Goal: Transaction & Acquisition: Purchase product/service

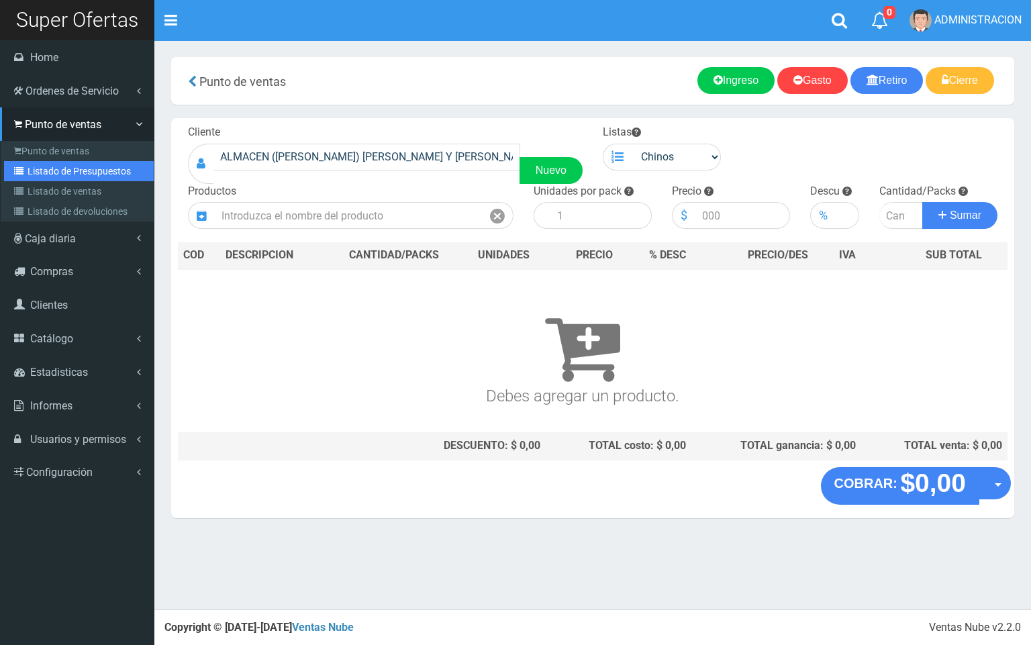
click at [52, 179] on link "Listado de Presupuestos" at bounding box center [79, 171] width 150 height 20
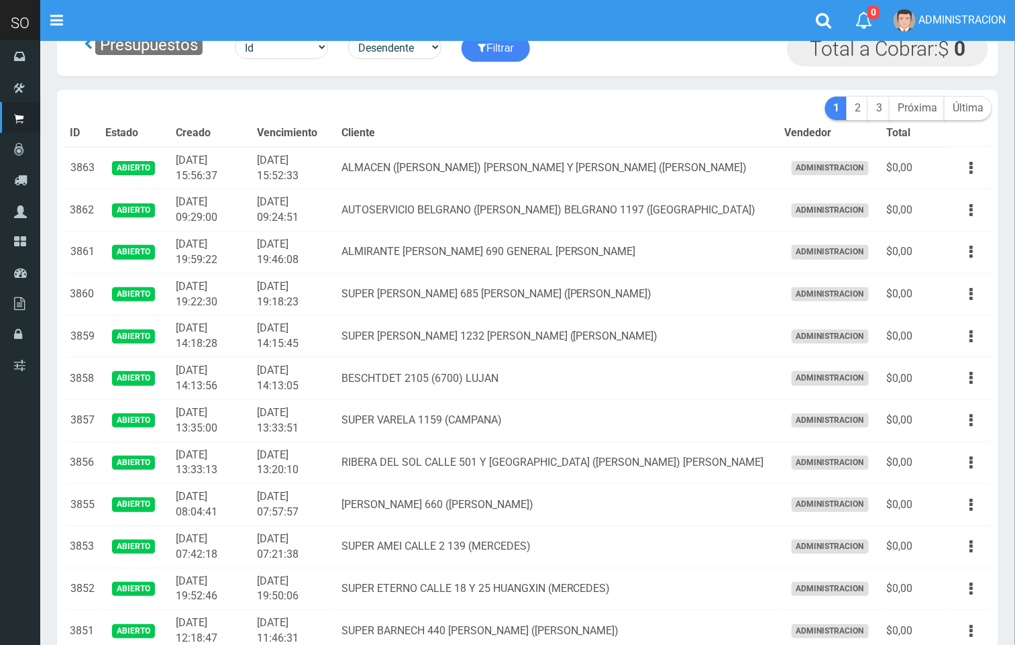
scroll to position [107, 0]
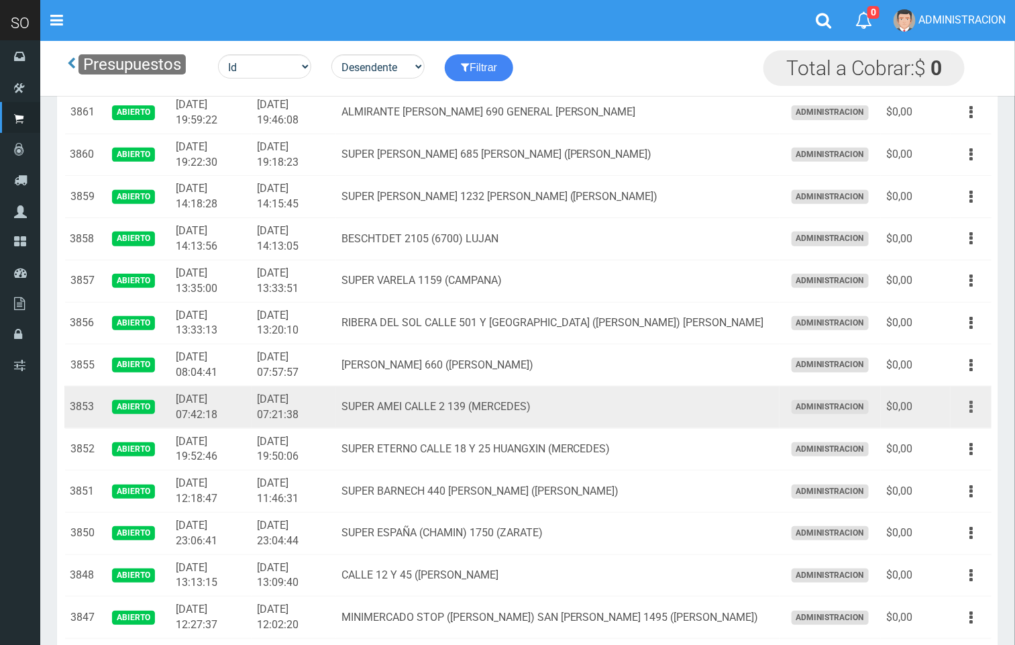
click at [977, 407] on button "button" at bounding box center [971, 406] width 30 height 23
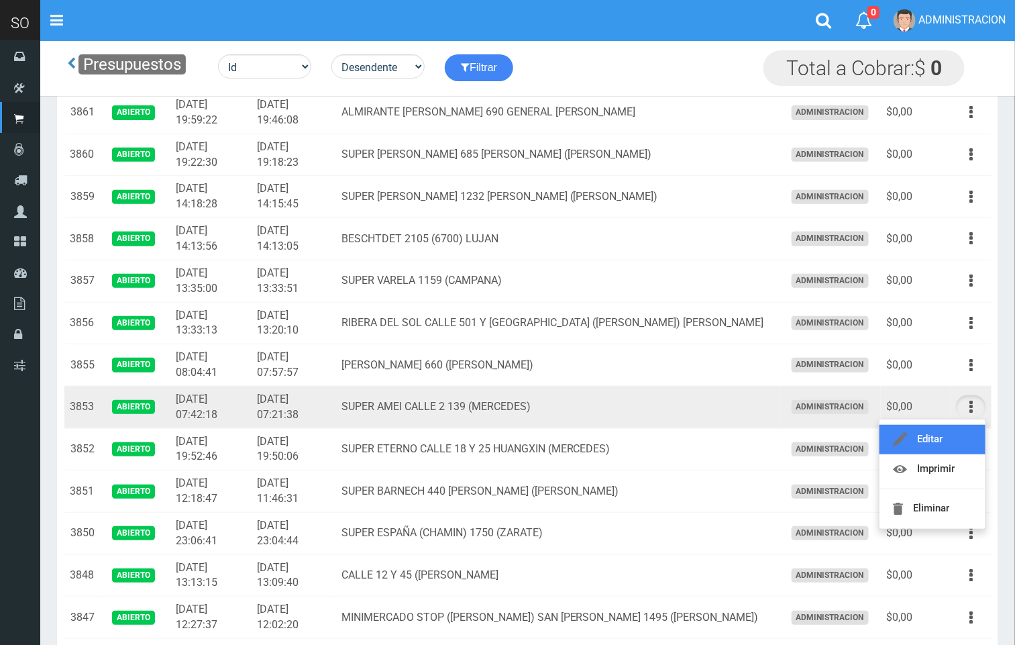
click at [967, 432] on link "Editar" at bounding box center [933, 440] width 106 height 30
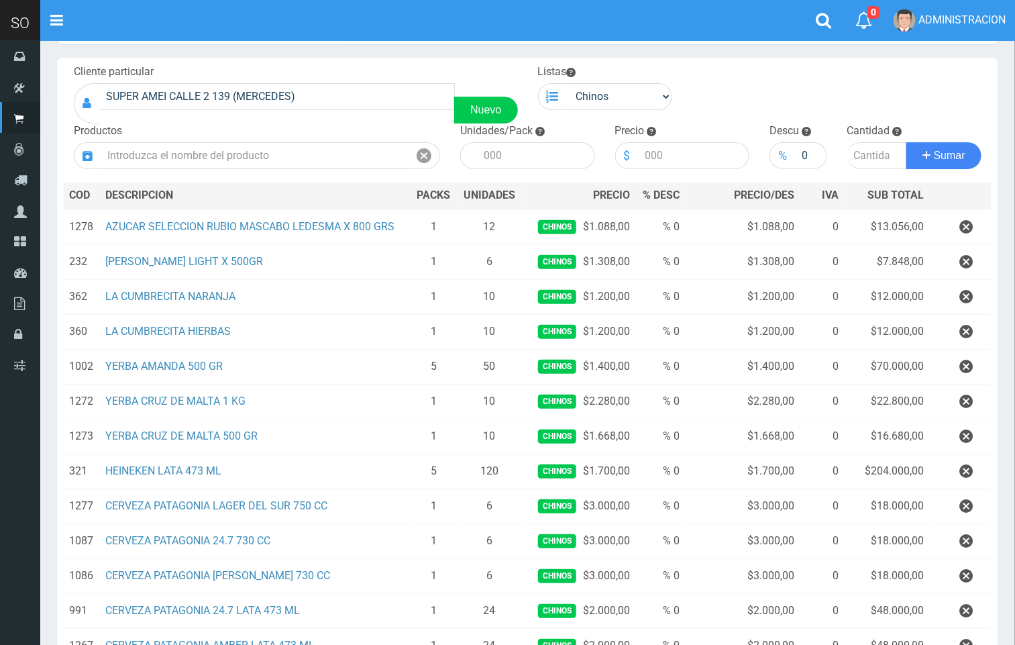
scroll to position [2, 0]
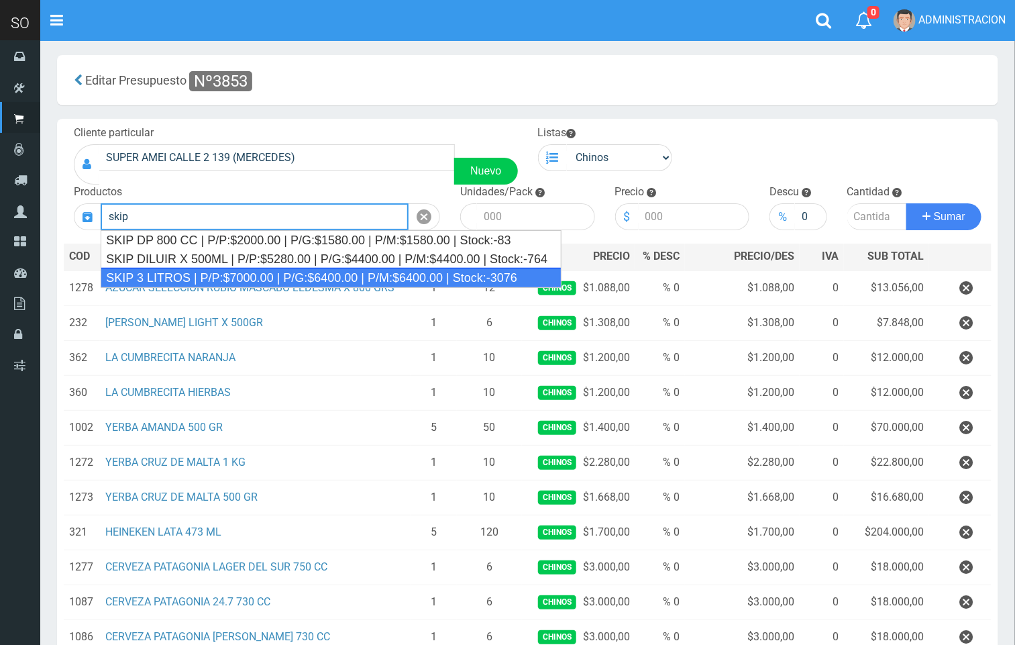
click at [270, 272] on div "SKIP 3 LITROS | P/P:$7000.00 | P/G:$6400.00 | P/M:$6400.00 | Stock:-3076" at bounding box center [331, 278] width 461 height 20
type input "SKIP 3 LITROS | P/P:$7000.00 | P/G:$6400.00 | P/M:$6400.00 | Stock:-3076"
type input "4"
type input "7000.00"
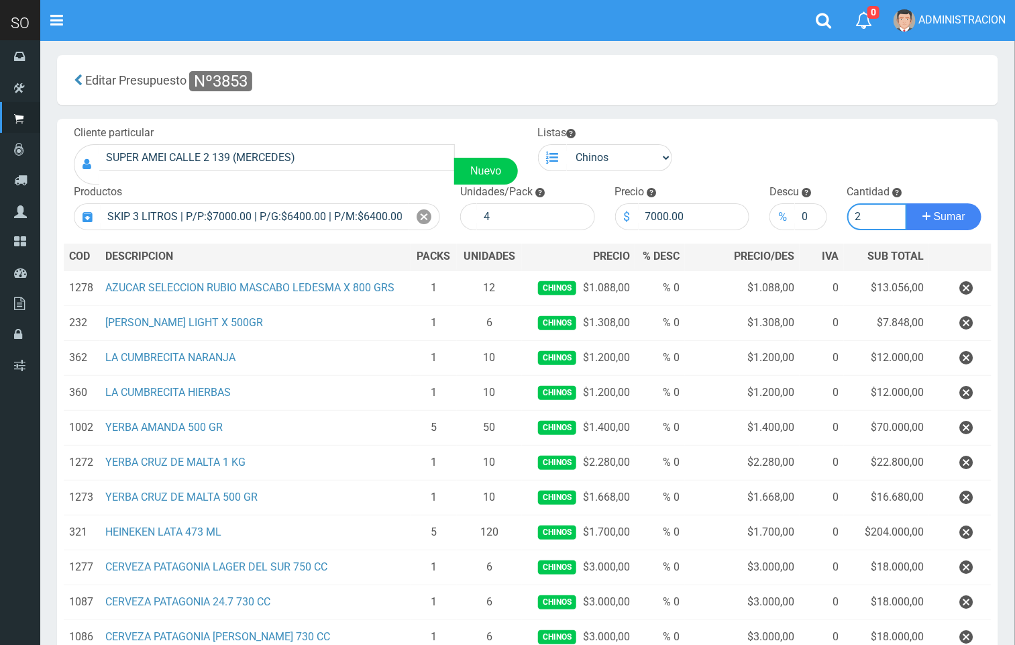
type input "2"
click at [907, 203] on button "Sumar" at bounding box center [944, 216] width 75 height 27
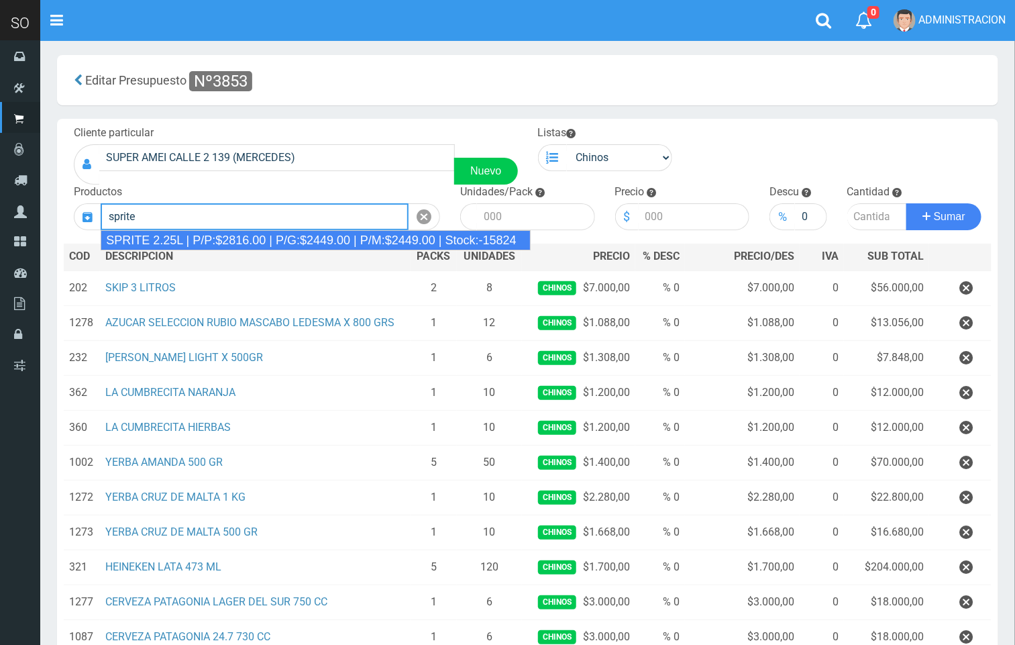
click at [377, 232] on div "SPRITE 2.25L | P/P:$2816.00 | P/G:$2449.00 | P/M:$2449.00 | Stock:-15824" at bounding box center [316, 240] width 430 height 20
type input "SPRITE 2.25L | P/P:$2816.00 | P/G:$2449.00 | P/M:$2449.00 | Stock:-15824"
type input "8"
type input "2816.00"
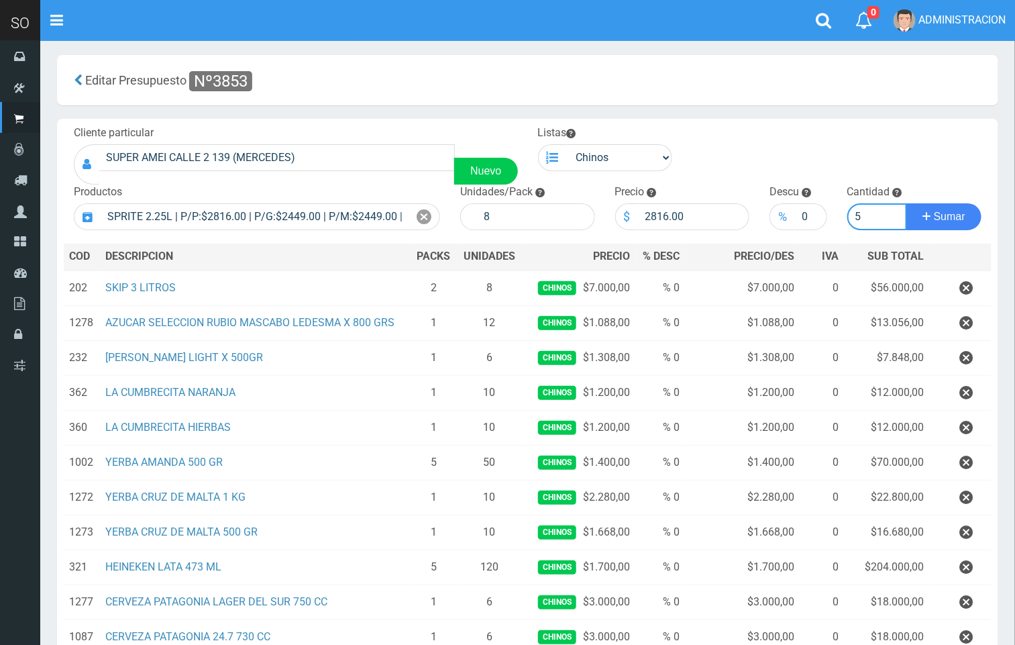
type input "5"
click at [907, 203] on button "Sumar" at bounding box center [944, 216] width 75 height 27
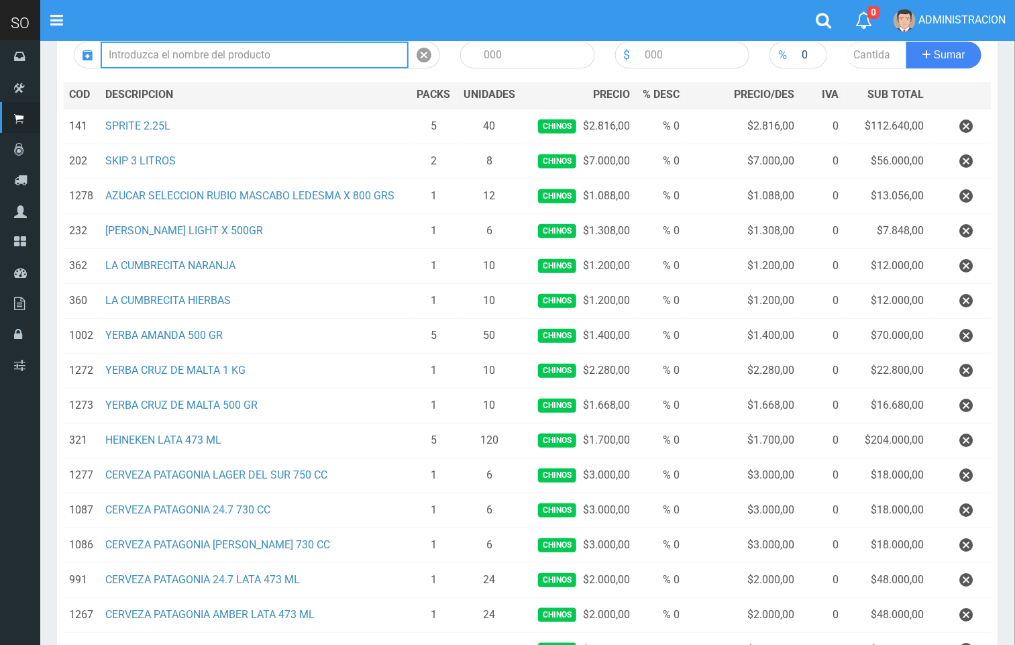
scroll to position [174, 0]
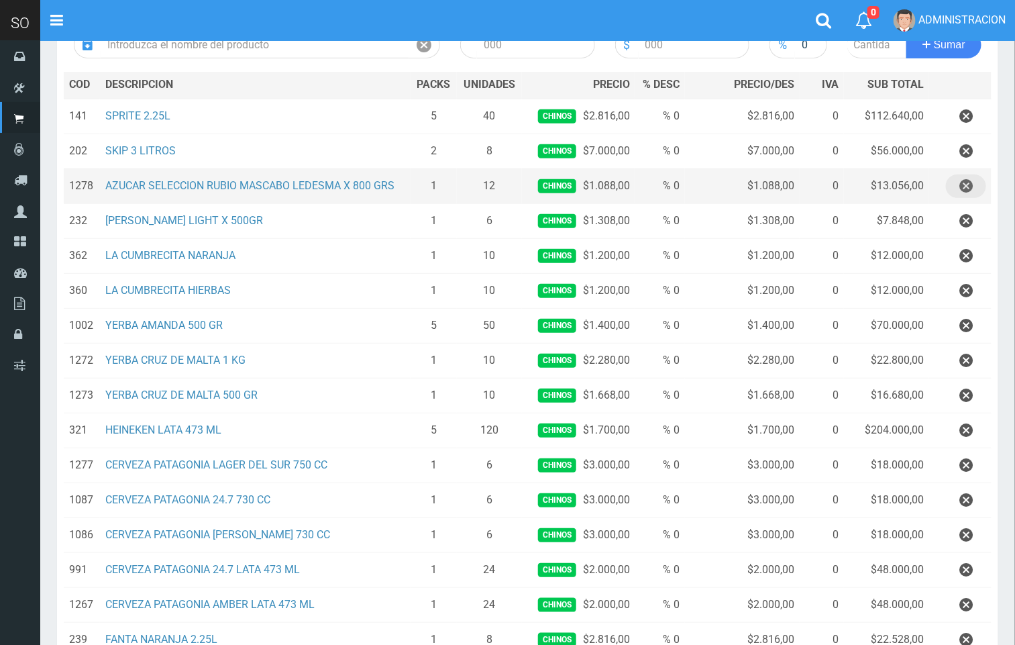
click at [970, 192] on icon "button" at bounding box center [966, 185] width 13 height 23
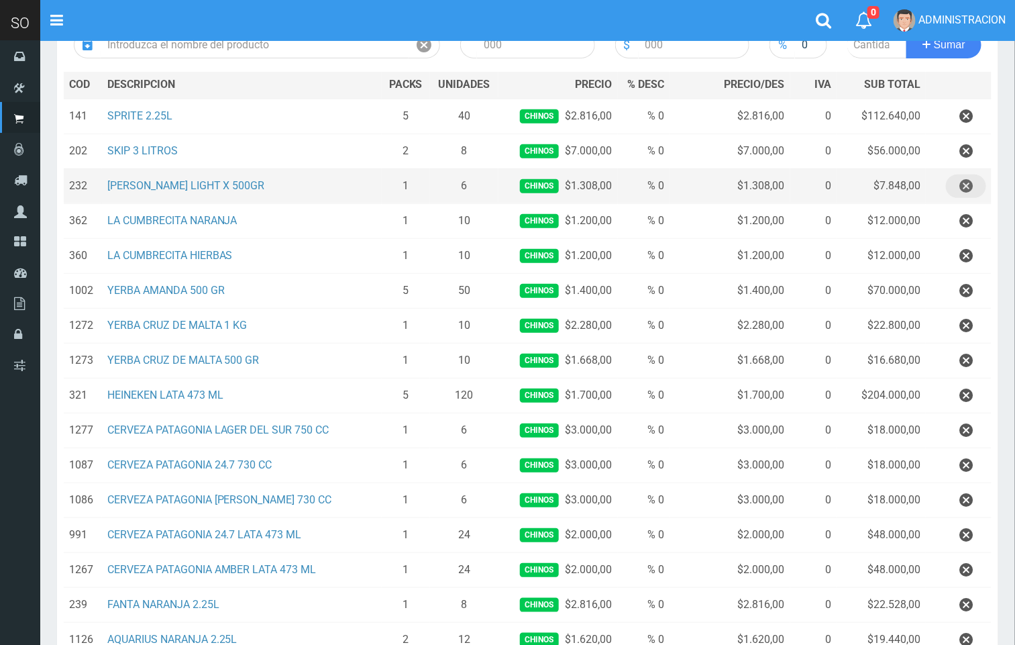
click at [971, 187] on icon "button" at bounding box center [966, 185] width 13 height 23
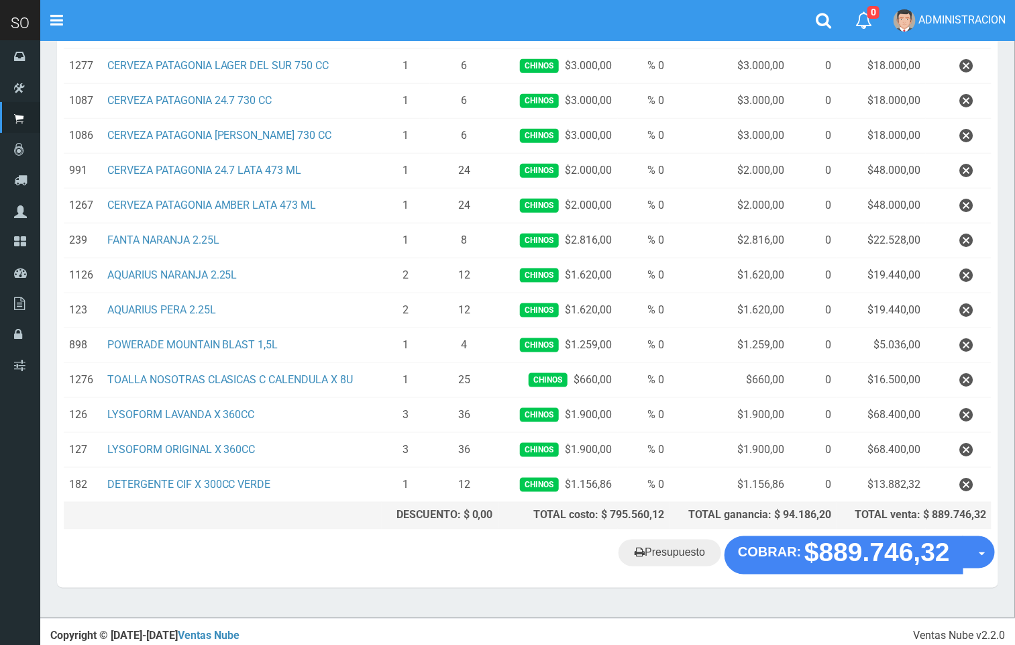
scroll to position [504, 0]
click at [695, 560] on link "Presupuesto" at bounding box center [670, 552] width 103 height 27
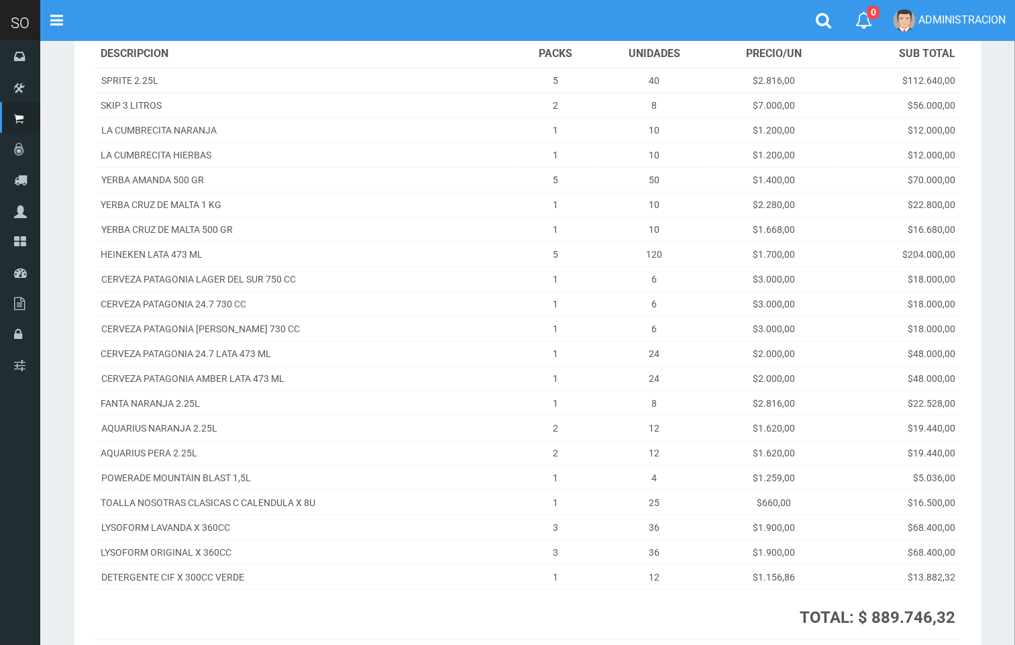
scroll to position [167, 0]
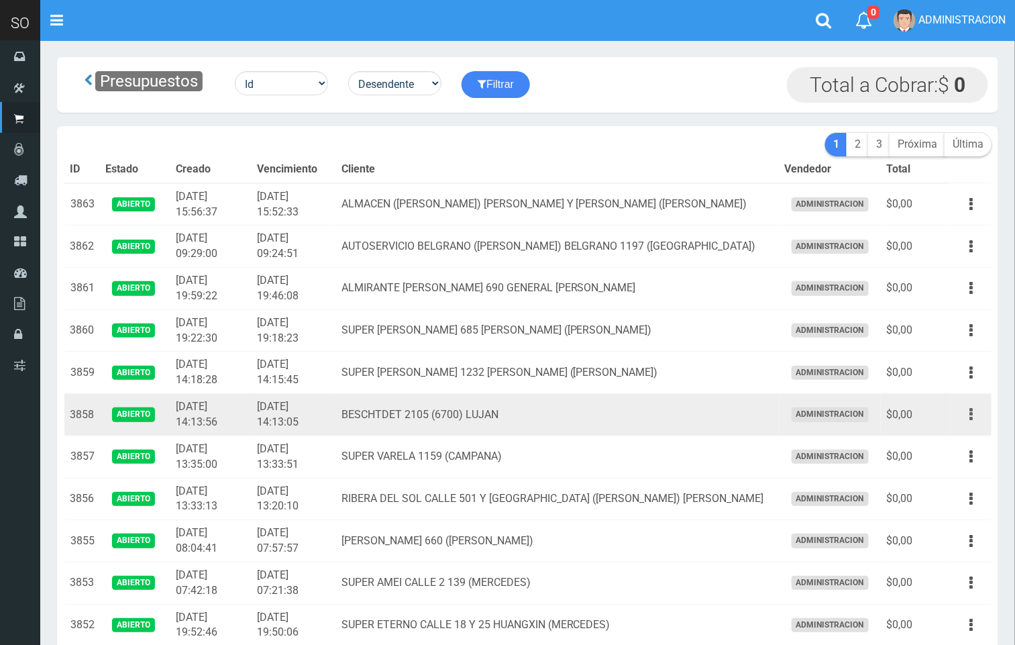
click at [968, 423] on button "button" at bounding box center [971, 414] width 30 height 23
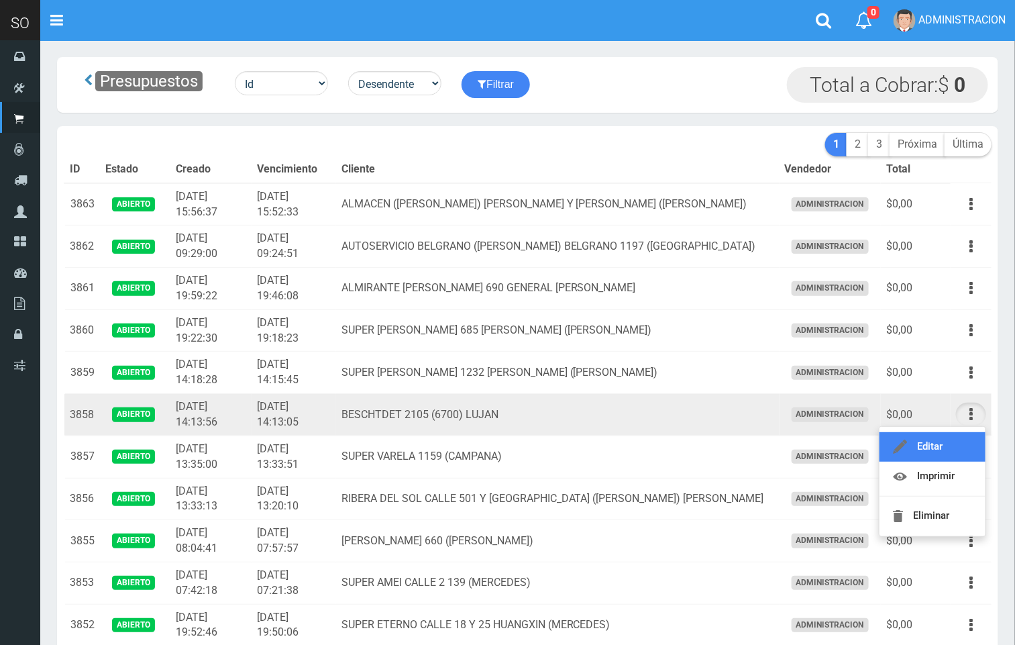
click at [939, 453] on link "Editar" at bounding box center [933, 447] width 106 height 30
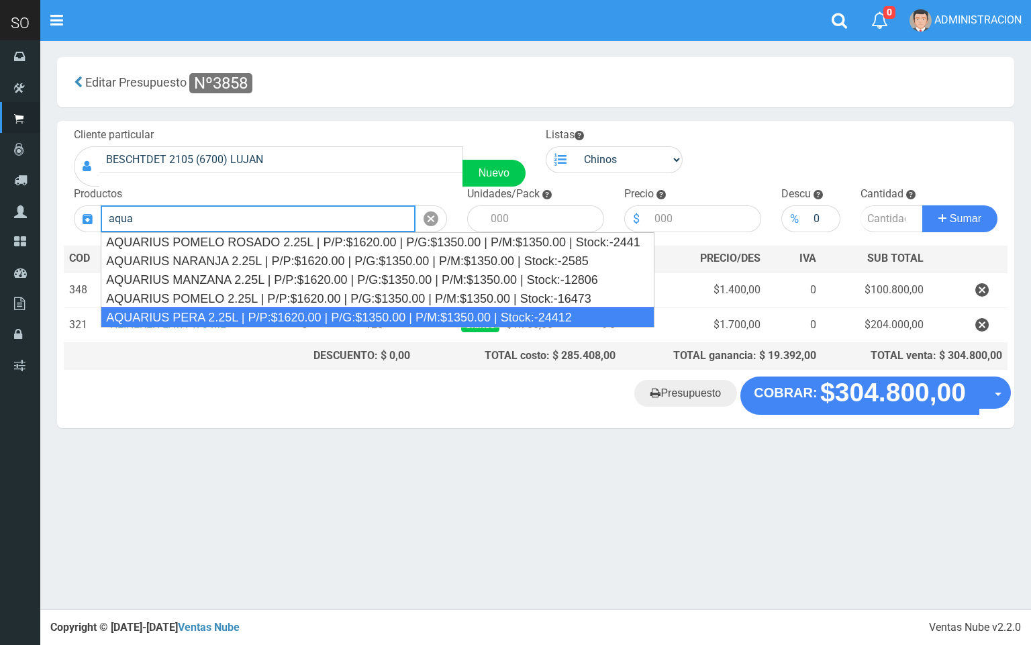
click at [302, 320] on div "AQUARIUS PERA 2.25L | P/P:$1620.00 | P/G:$1350.00 | P/M:$1350.00 | Stock:-24412" at bounding box center [378, 317] width 554 height 20
type input "AQUARIUS PERA 2.25L | P/P:$1620.00 | P/G:$1350.00 | P/M:$1350.00 | Stock:-24412"
type input "6"
type input "1620.00"
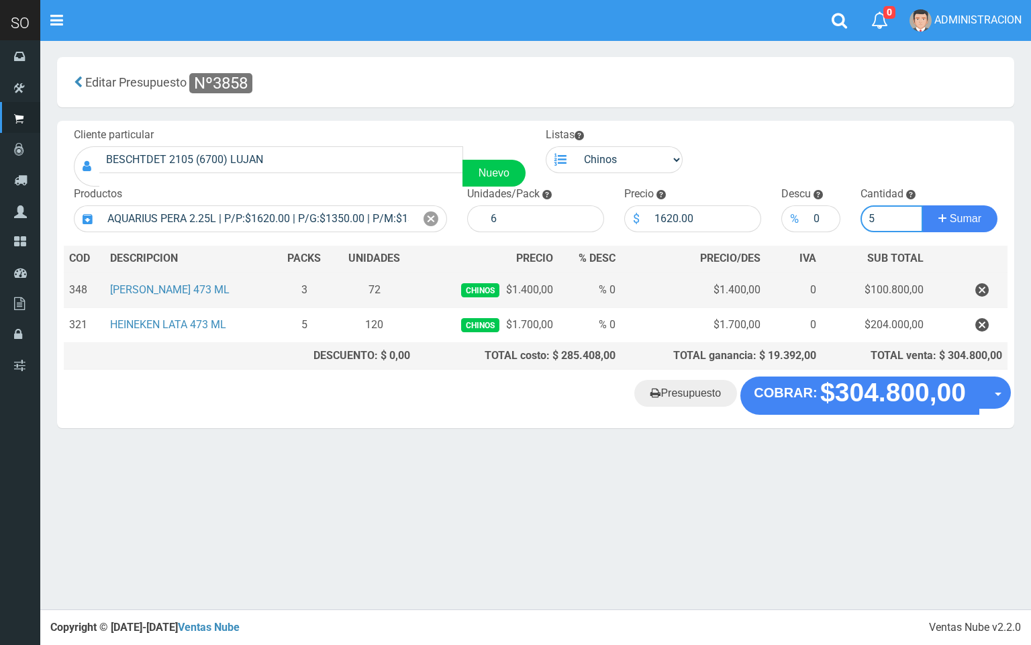
type input "5"
click at [922, 205] on button "Sumar" at bounding box center [959, 218] width 75 height 27
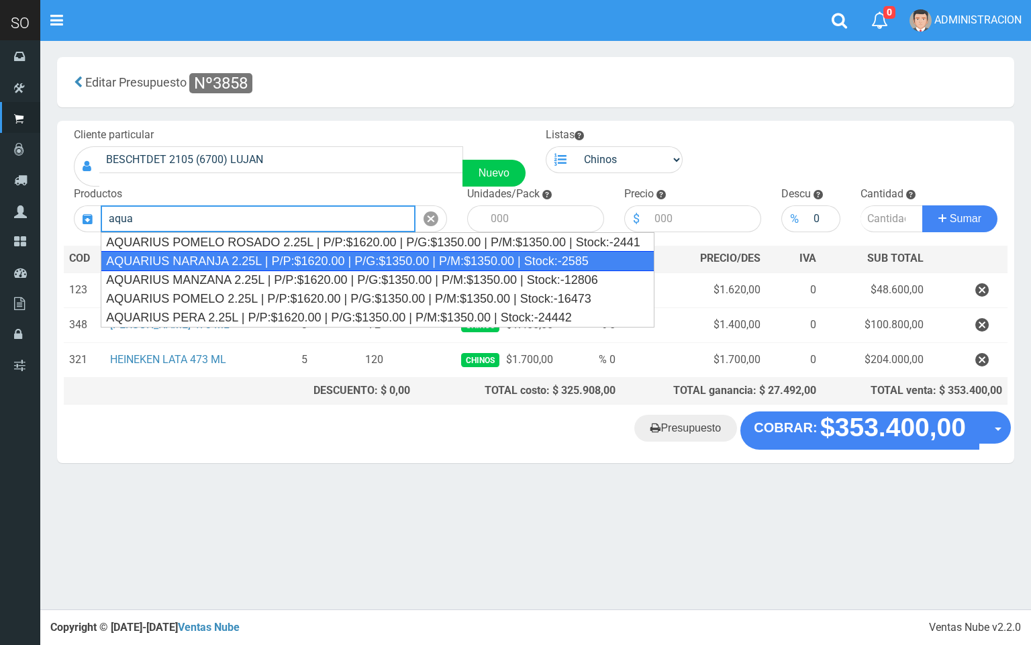
click at [347, 264] on div "AQUARIUS NARANJA 2.25L | P/P:$1620.00 | P/G:$1350.00 | P/M:$1350.00 | Stock:-25…" at bounding box center [378, 261] width 554 height 20
type input "AQUARIUS NARANJA 2.25L | P/P:$1620.00 | P/G:$1350.00 | P/M:$1350.00 | Stock:-25…"
type input "6"
type input "1620.00"
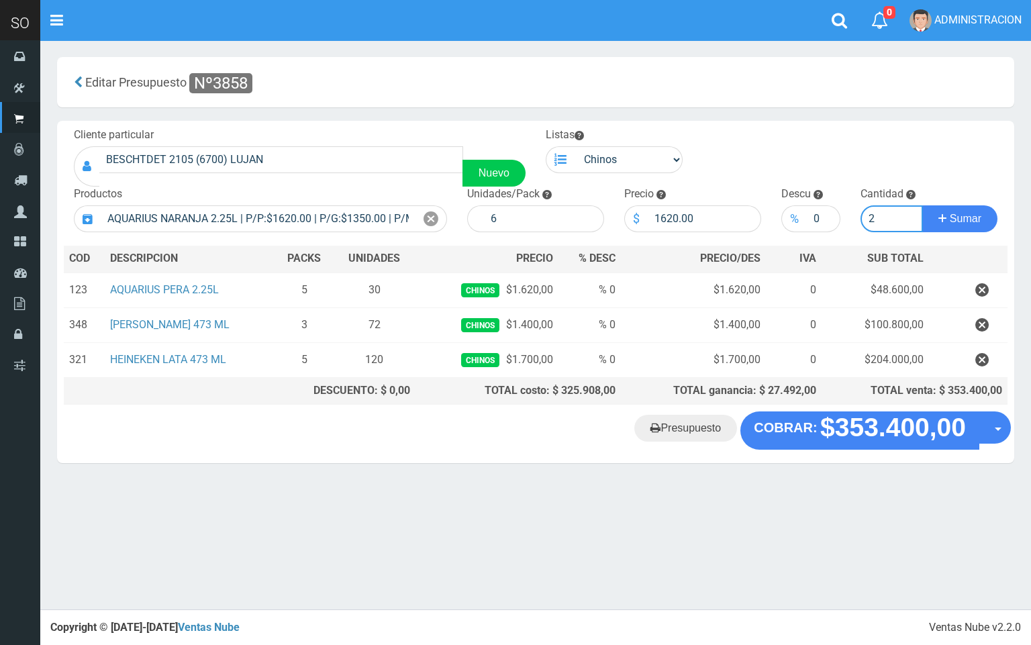
type input "2"
click at [922, 205] on button "Sumar" at bounding box center [959, 218] width 75 height 27
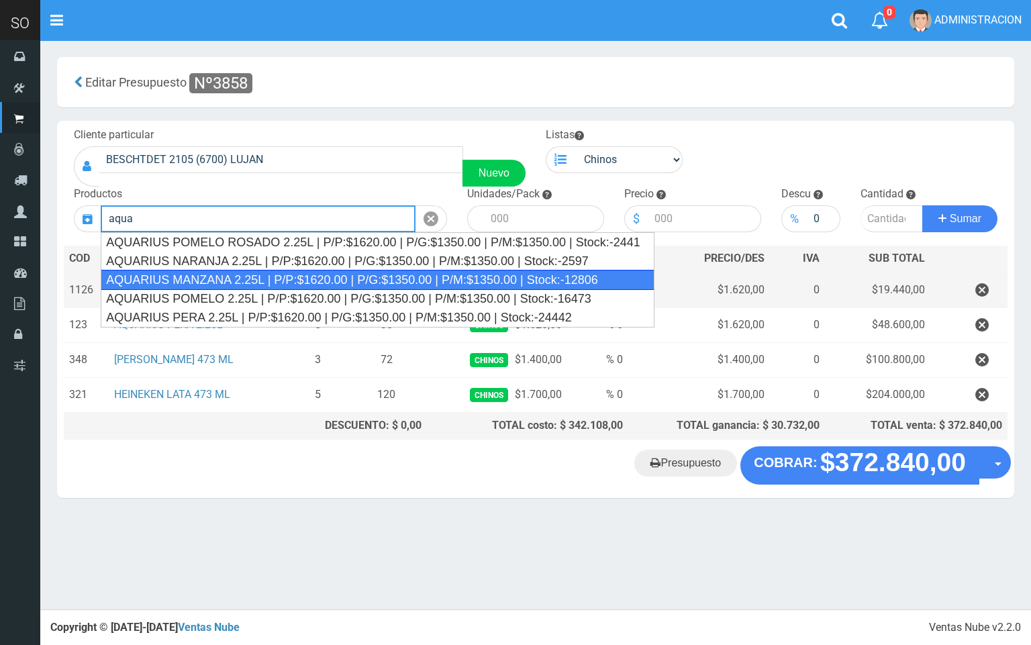
click at [283, 283] on div "AQUARIUS MANZANA 2.25L | P/P:$1620.00 | P/G:$1350.00 | P/M:$1350.00 | Stock:-12…" at bounding box center [378, 280] width 554 height 20
type input "AQUARIUS MANZANA 2.25L | P/P:$1620.00 | P/G:$1350.00 | P/M:$1350.00 | Stock:-12…"
type input "6"
type input "1620.00"
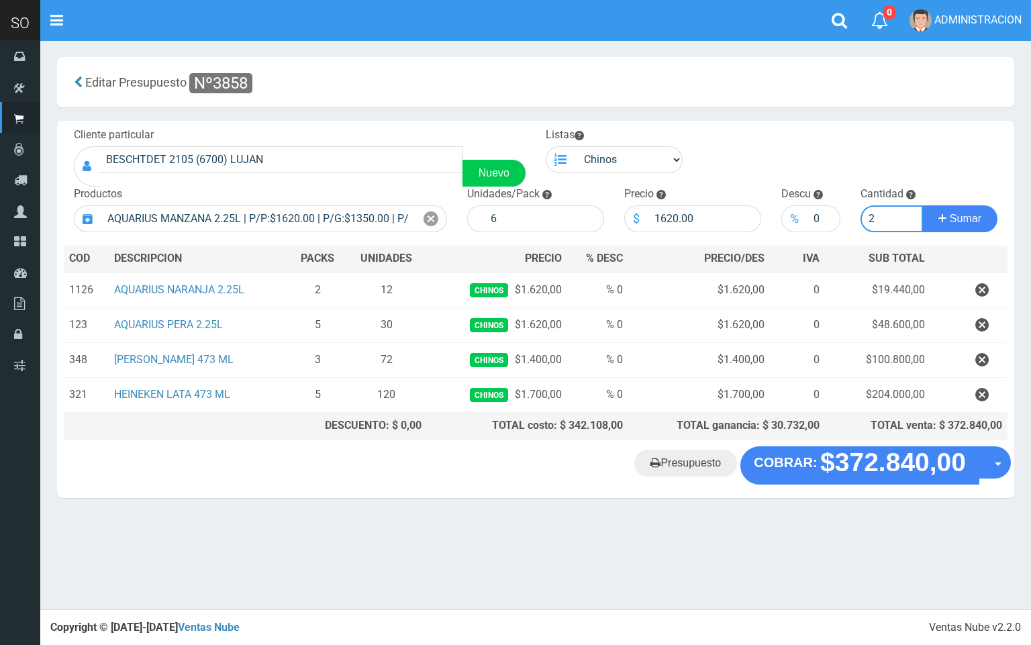
type input "2"
click at [922, 205] on button "Sumar" at bounding box center [959, 218] width 75 height 27
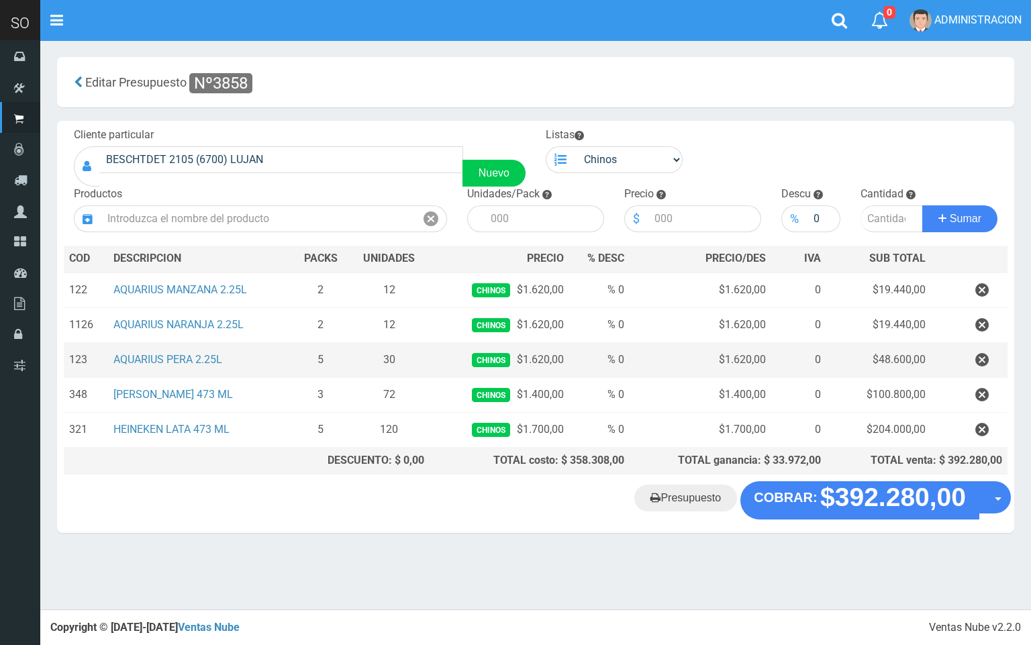
drag, startPoint x: 864, startPoint y: 570, endPoint x: 645, endPoint y: 343, distance: 315.7
click at [864, 566] on div "× Titulo del Msj texto Mas Texto Cancelar Aceptar" at bounding box center [535, 304] width 991 height 609
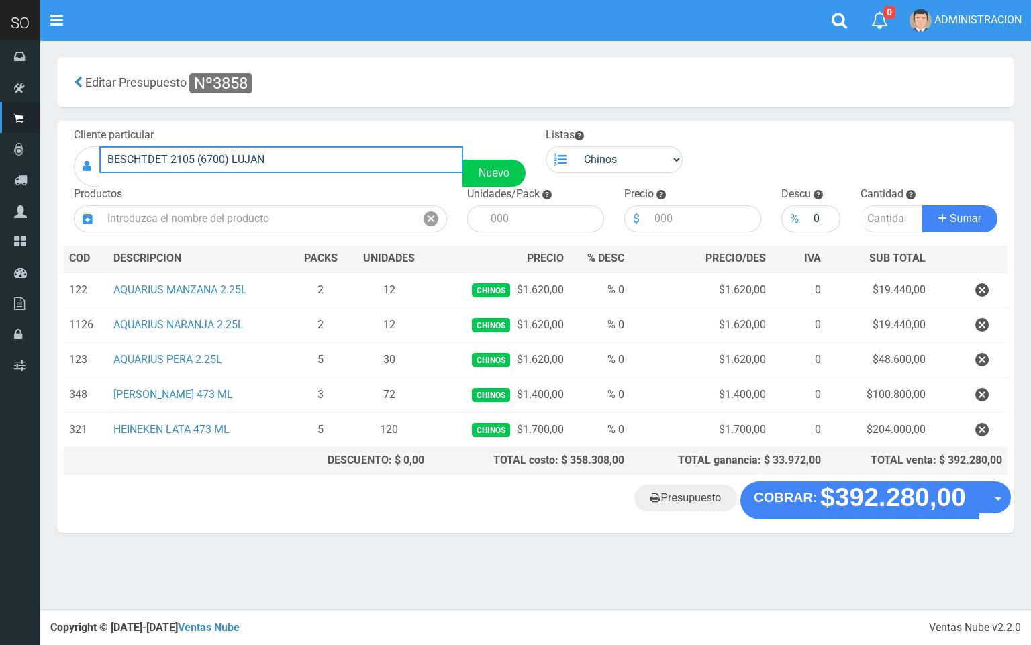
drag, startPoint x: 87, startPoint y: 123, endPoint x: 224, endPoint y: 175, distance: 146.3
click at [95, 133] on div "SO Toggle navigation 0 0" at bounding box center [515, 304] width 1031 height 609
drag, startPoint x: 221, startPoint y: 164, endPoint x: 487, endPoint y: 77, distance: 279.7
click at [490, 69] on div "Editar Presupuesto Nº3858" at bounding box center [535, 82] width 937 height 30
drag, startPoint x: 266, startPoint y: 156, endPoint x: 126, endPoint y: 154, distance: 141.0
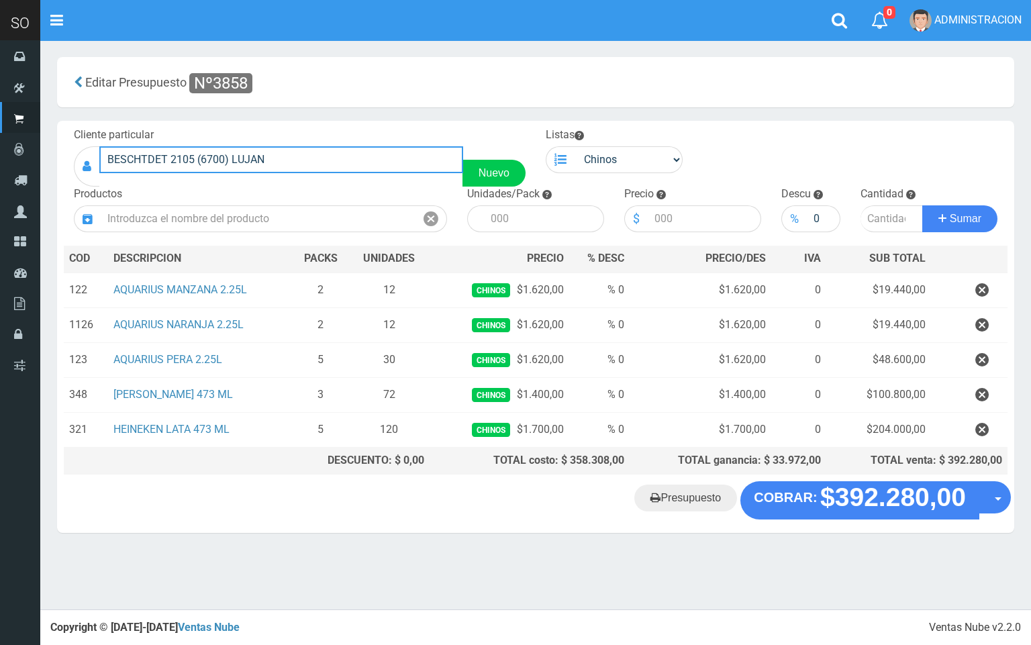
click at [111, 141] on div "Cliente particular BESCHTDET 2105 (6700) LUJAN Nuevo" at bounding box center [300, 157] width 472 height 59
click at [264, 157] on input "BESCHTDET 2105 (6700) LUJAN" at bounding box center [281, 159] width 364 height 27
click at [277, 157] on input "BESCHTDET 2105 (6700) LUJAN" at bounding box center [281, 159] width 364 height 27
drag, startPoint x: 387, startPoint y: 97, endPoint x: 373, endPoint y: 111, distance: 19.0
click at [387, 97] on div "Editar Presupuesto Nº3858" at bounding box center [535, 82] width 957 height 50
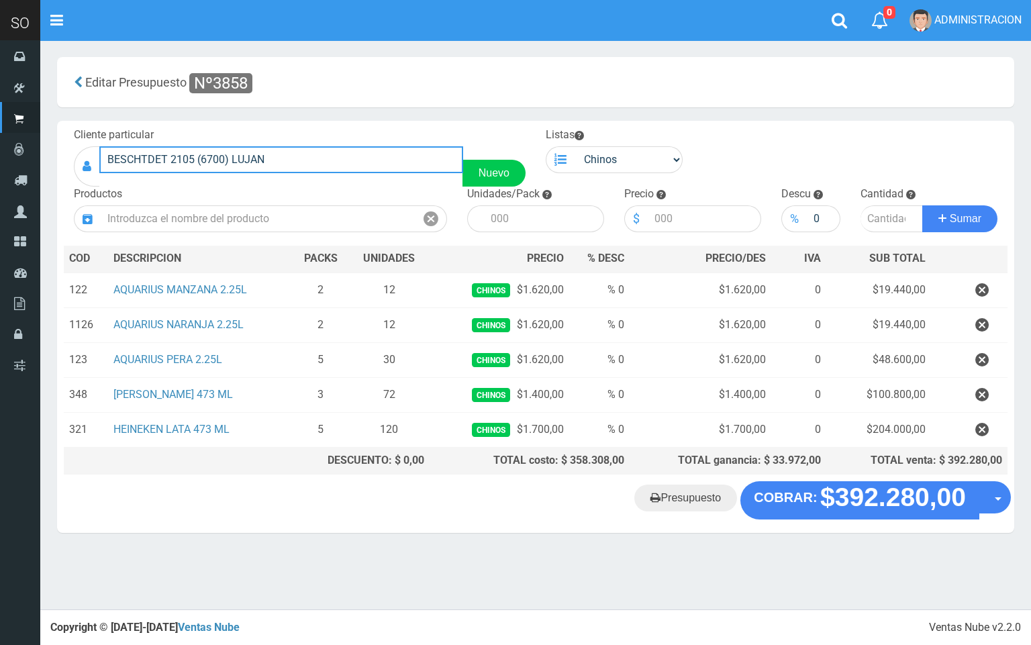
drag, startPoint x: 240, startPoint y: 159, endPoint x: 107, endPoint y: 159, distance: 133.6
click at [107, 159] on input "BESCHTDET 2105 (6700) LUJAN" at bounding box center [281, 159] width 364 height 27
click at [405, 60] on div "Editar Presupuesto Nº3858" at bounding box center [535, 82] width 957 height 50
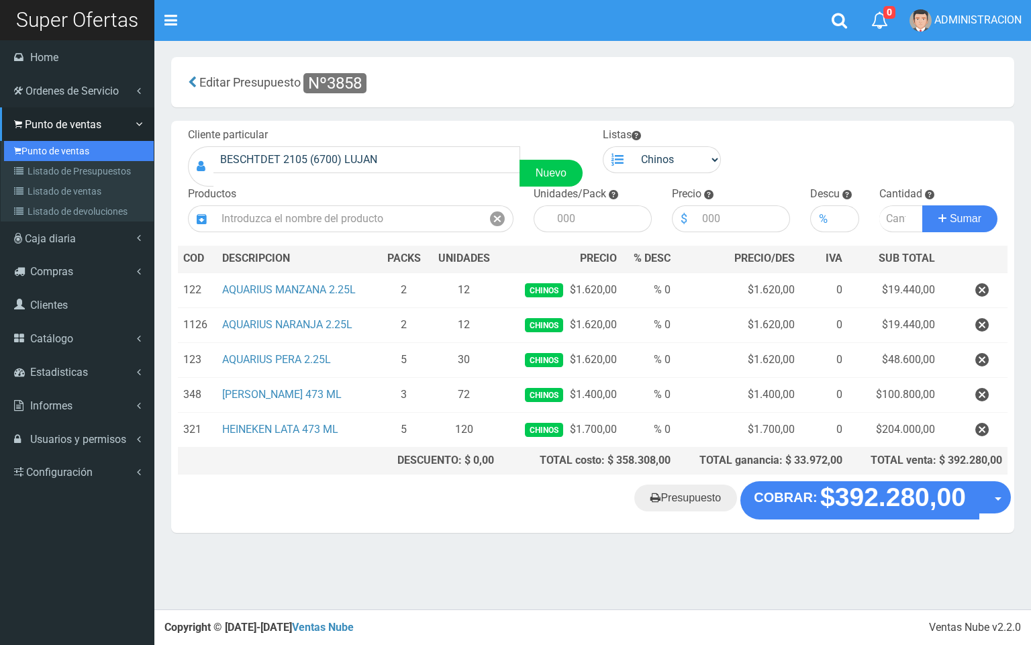
click at [35, 157] on link "Punto de ventas" at bounding box center [79, 151] width 150 height 20
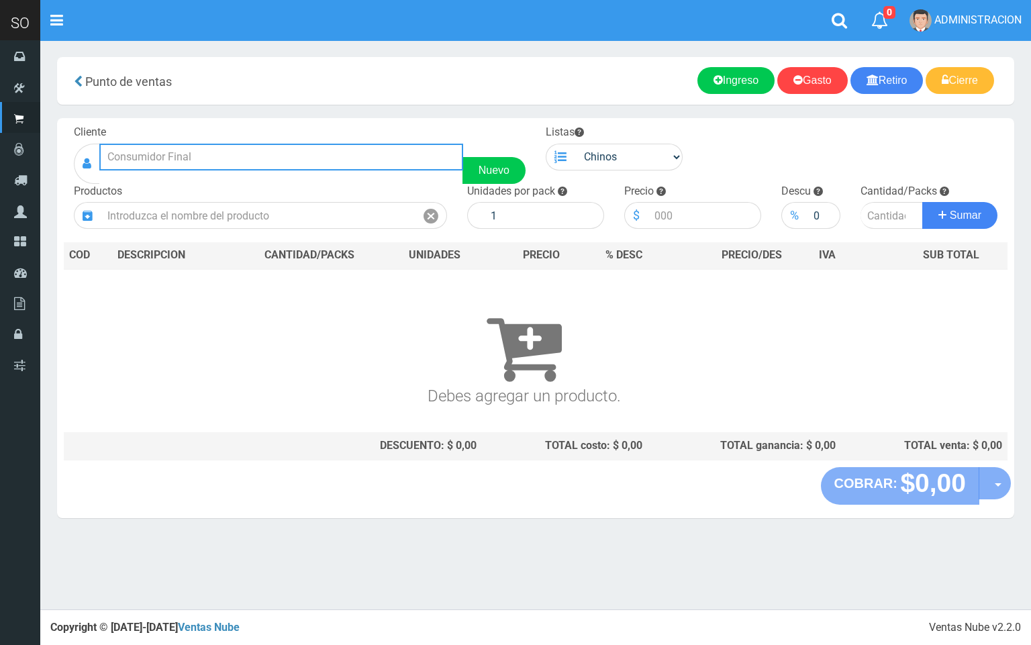
click at [276, 149] on input "text" at bounding box center [281, 157] width 364 height 27
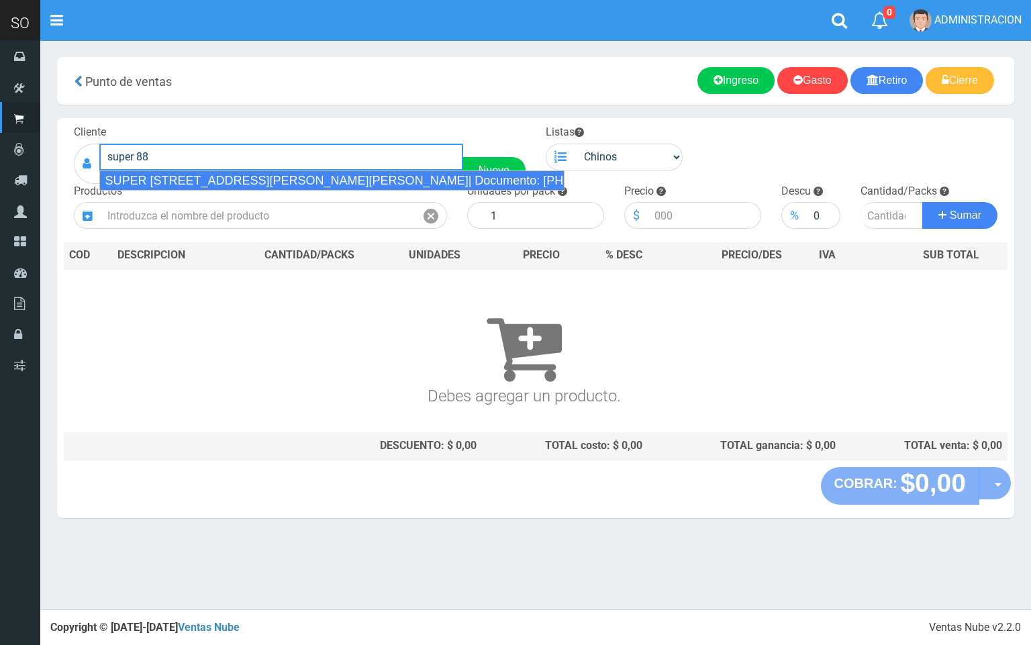
click at [304, 174] on div "SUPER [STREET_ADDRESS][PERSON_NAME][PERSON_NAME]| Documento: [PHONE_NUMBER] | T…" at bounding box center [331, 180] width 464 height 20
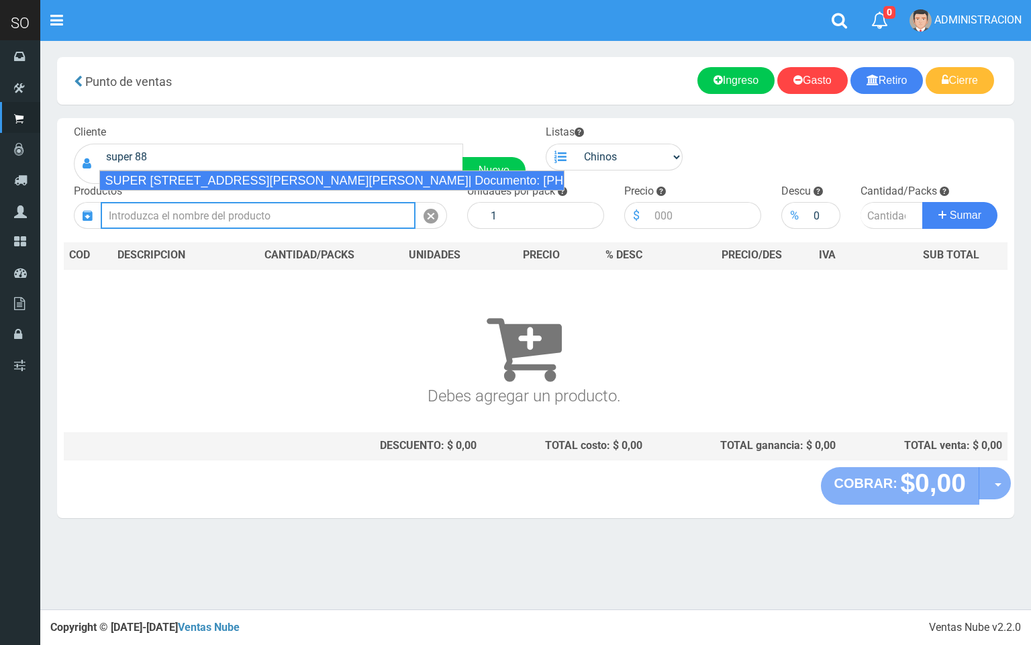
type input "SUPER 88 CALLE 32 2800 SOFIA (ZARATE)| Documento: 5466333669 | Teléfono:"
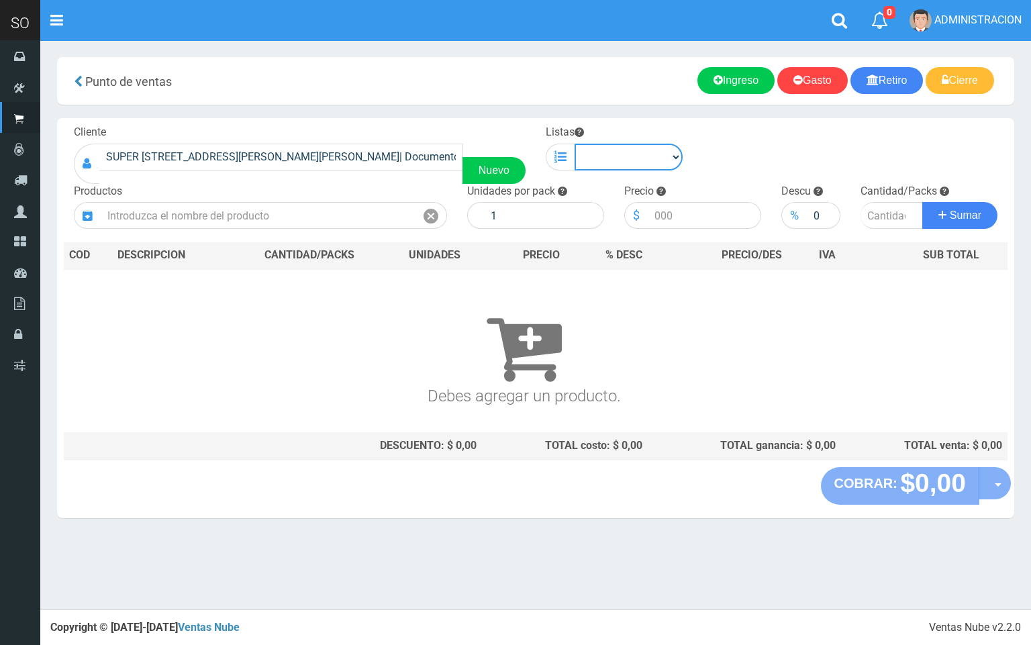
click at [616, 146] on select "Chinos . ." at bounding box center [629, 157] width 108 height 27
select select "1"
click at [575, 144] on select "Chinos . ." at bounding box center [629, 157] width 108 height 27
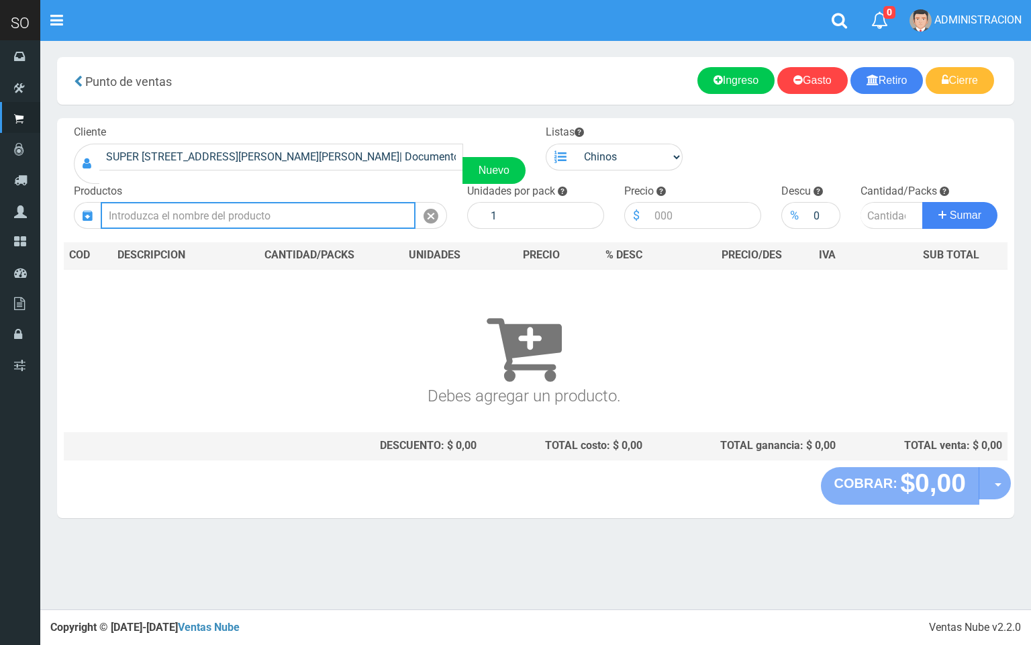
drag, startPoint x: 315, startPoint y: 214, endPoint x: 274, endPoint y: 164, distance: 64.9
click at [314, 214] on input "text" at bounding box center [258, 215] width 315 height 27
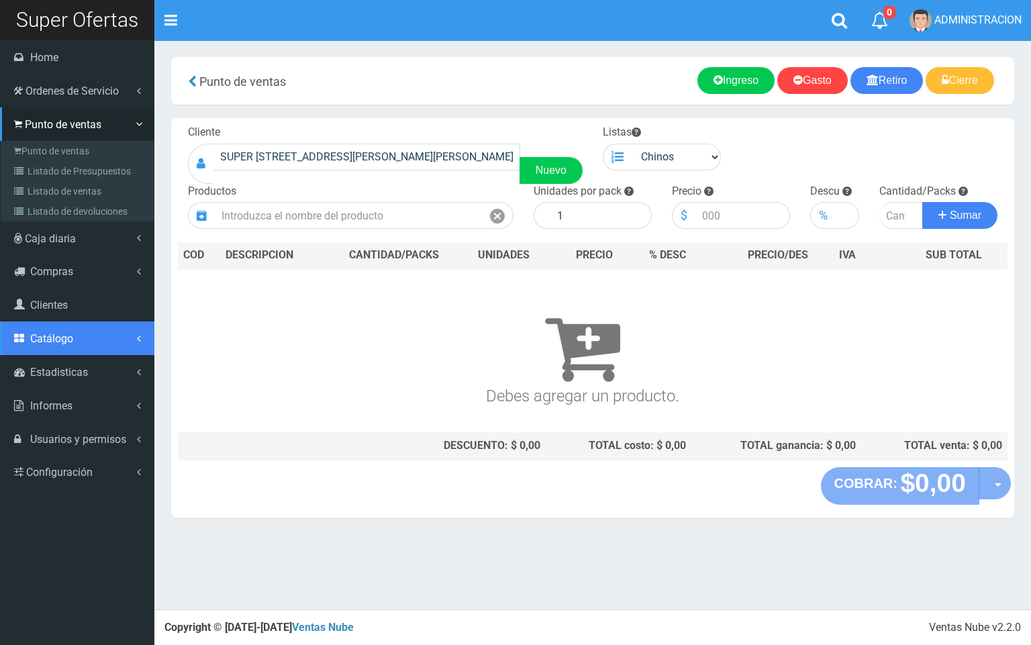
click at [62, 344] on span "Catálogo" at bounding box center [51, 338] width 43 height 13
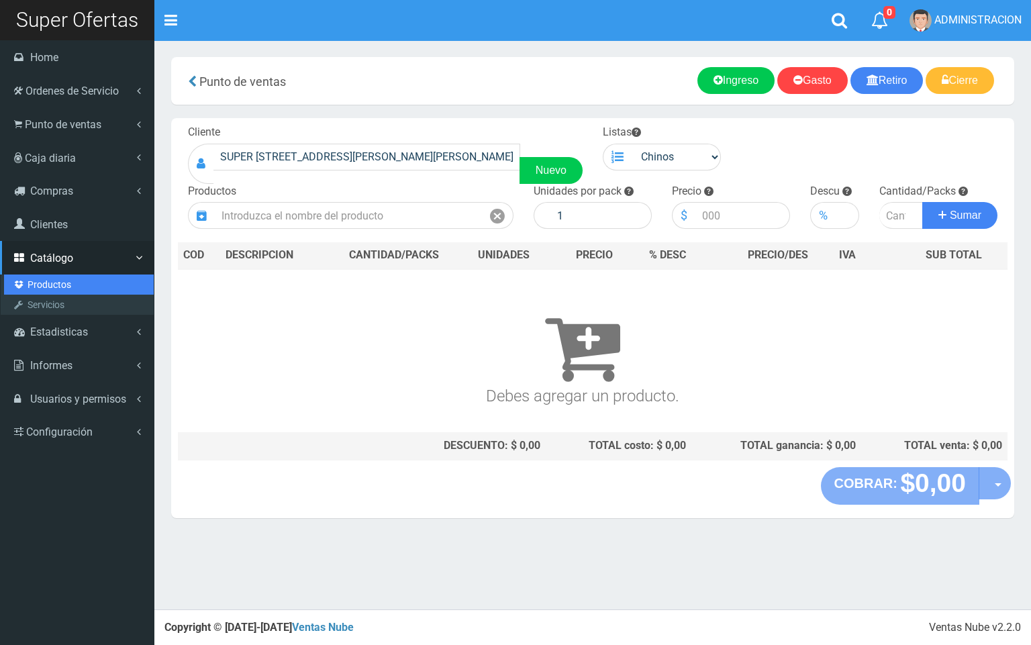
click at [60, 286] on link "Productos" at bounding box center [79, 285] width 150 height 20
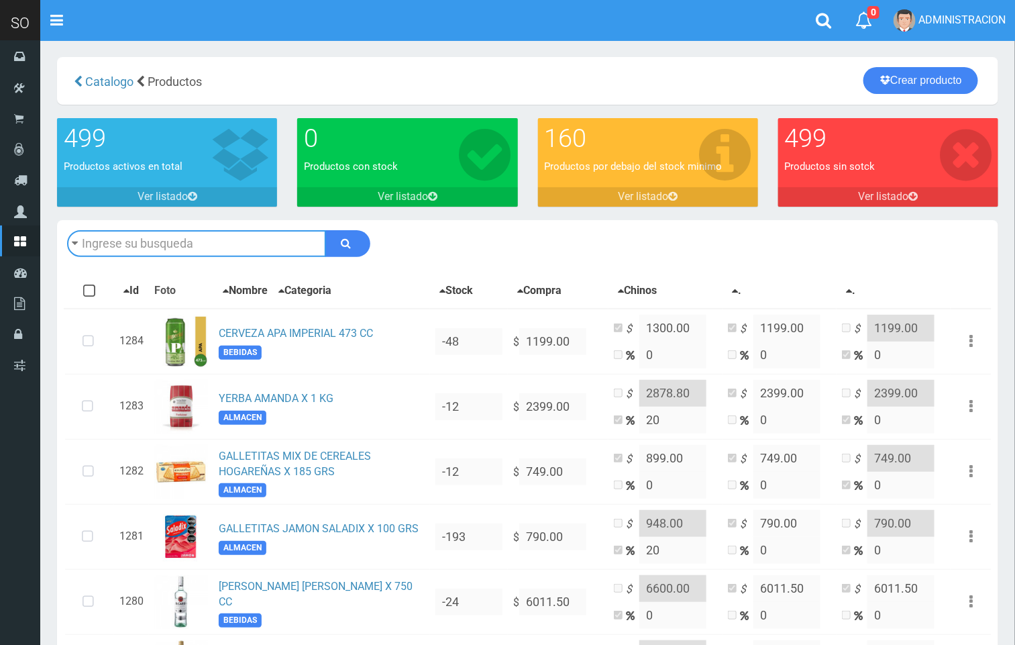
click at [182, 242] on input "text" at bounding box center [196, 243] width 259 height 27
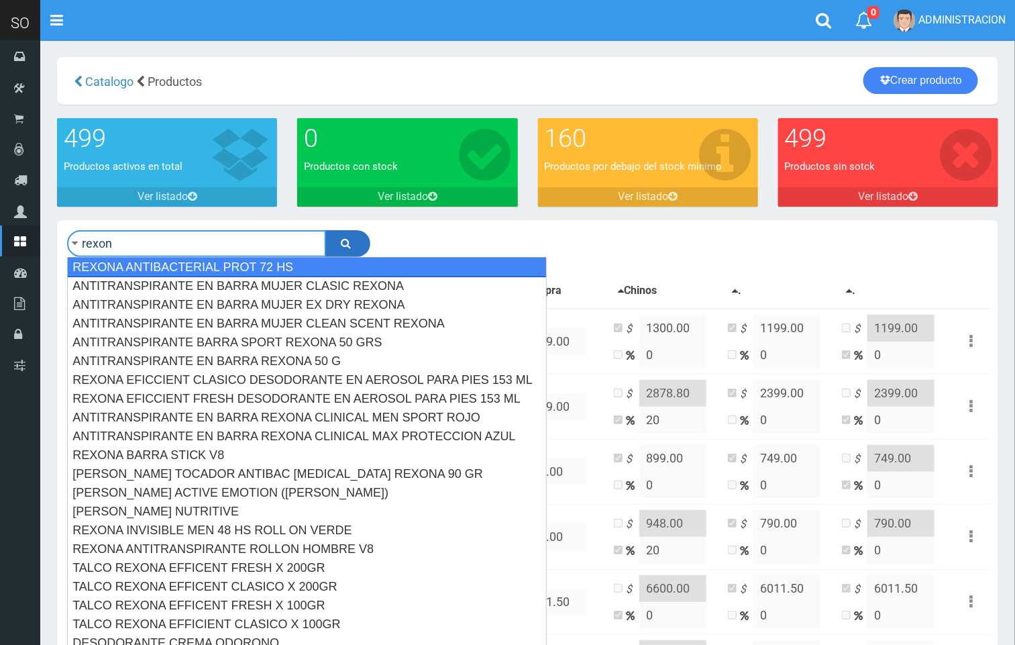
type input "rexon"
click at [340, 234] on button "submit" at bounding box center [348, 243] width 45 height 27
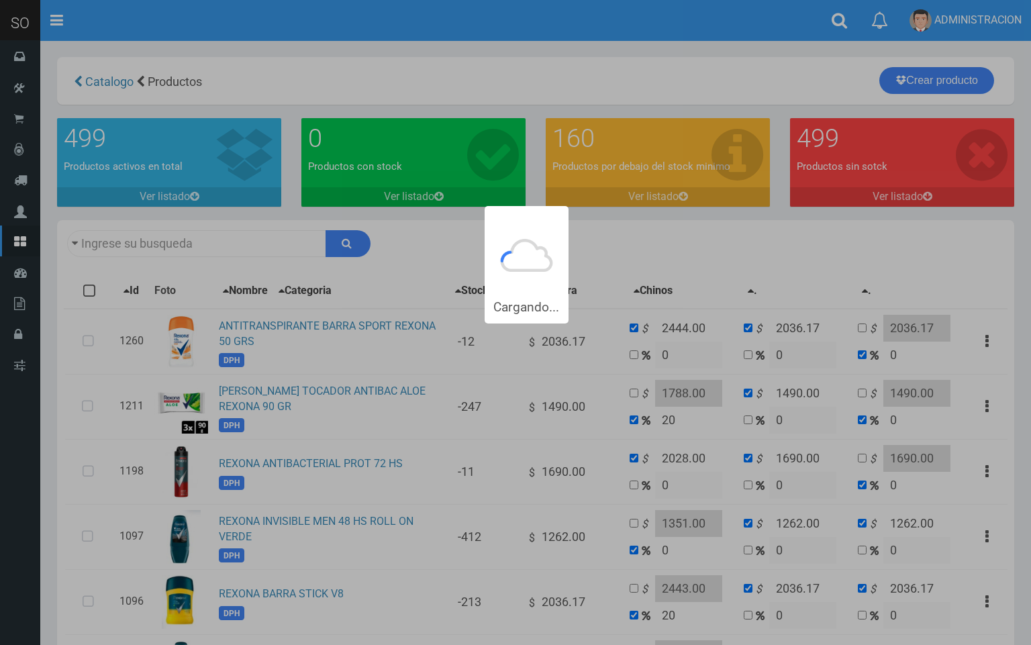
type input "rexon"
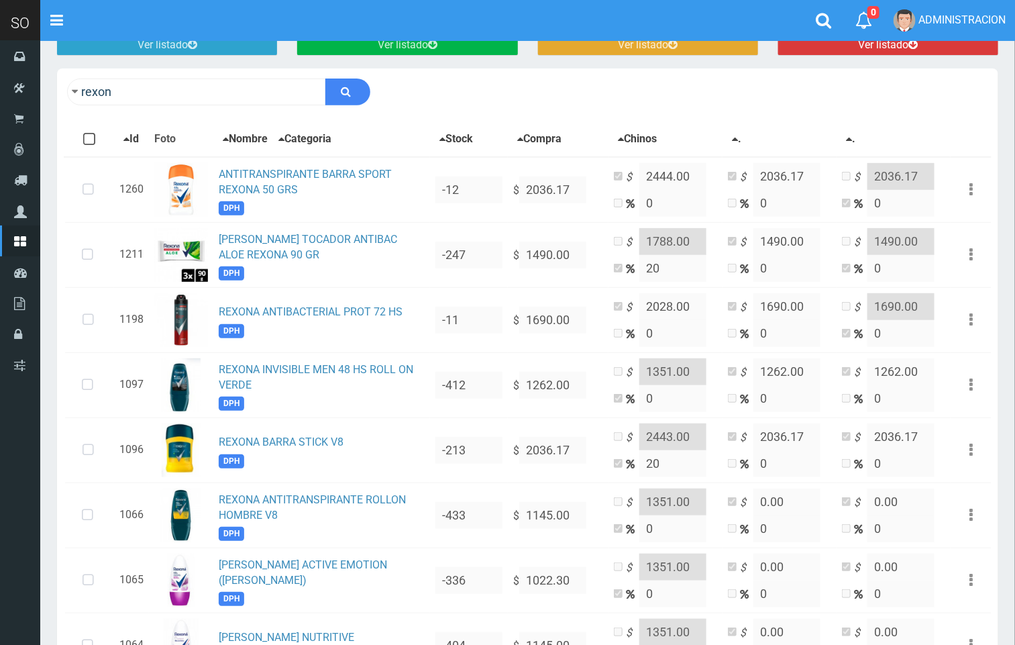
scroll to position [105, 0]
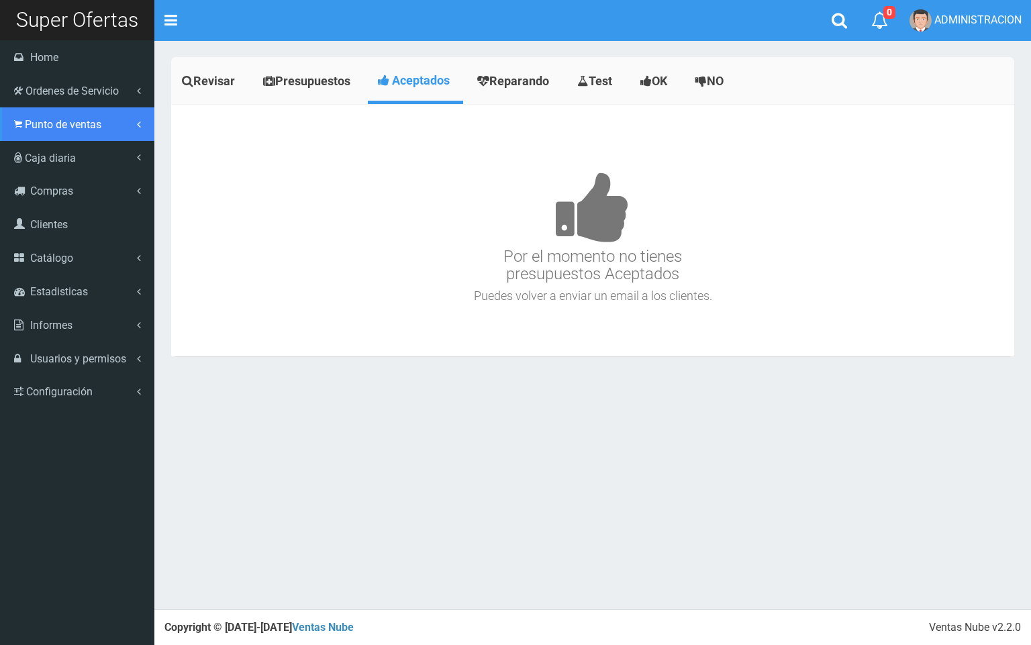
click at [33, 137] on link "Punto de ventas" at bounding box center [77, 124] width 154 height 34
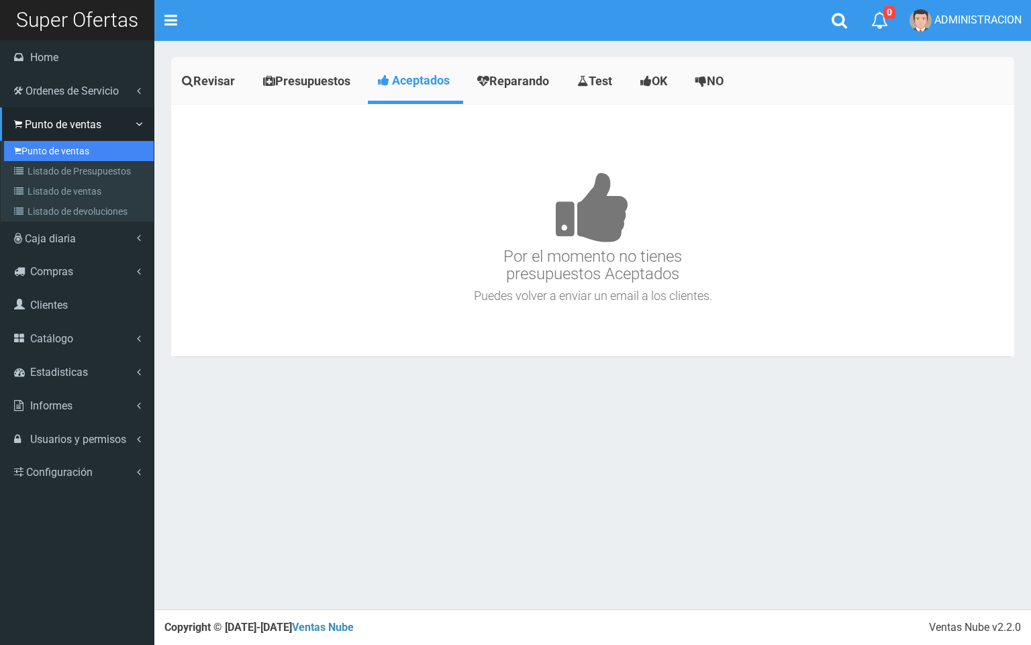
click at [57, 159] on link "Punto de ventas" at bounding box center [79, 151] width 150 height 20
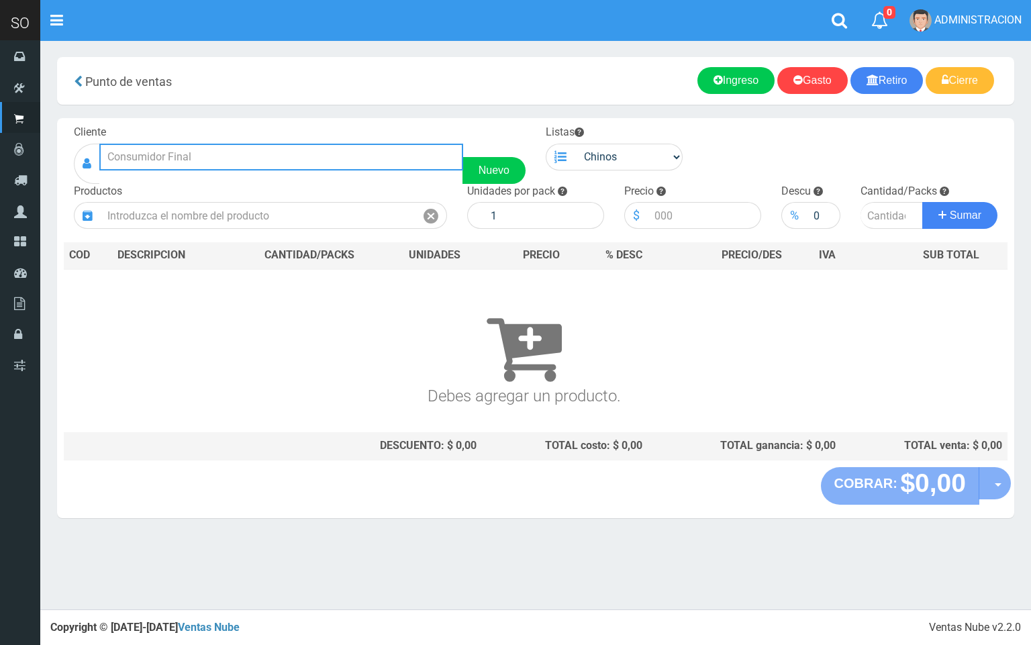
click at [317, 156] on input "text" at bounding box center [281, 157] width 364 height 27
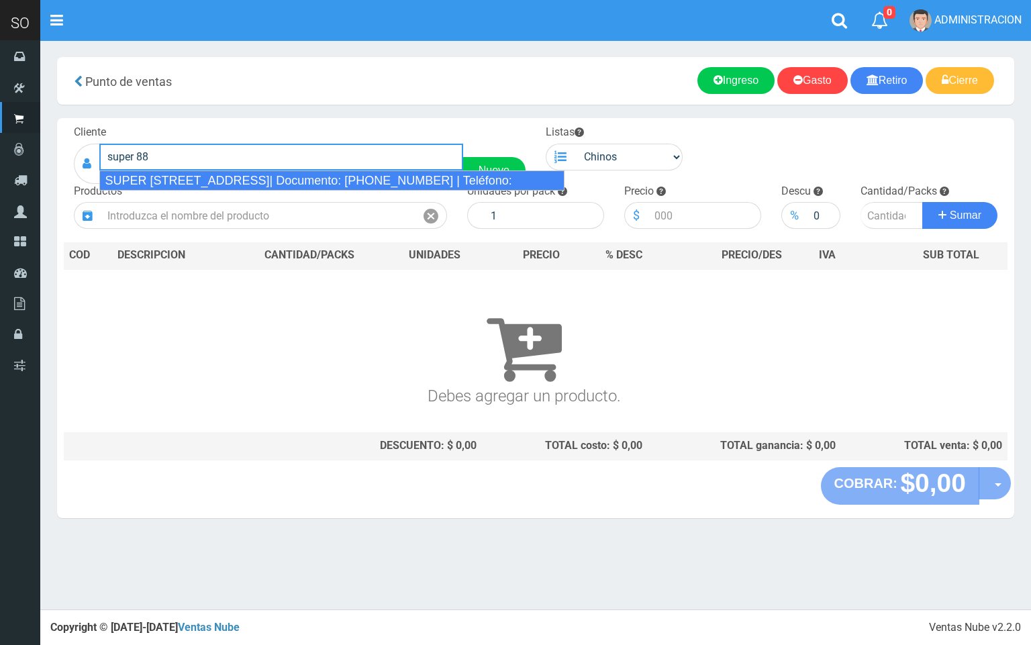
click at [311, 189] on div "SUPER 88 CALLE 32 2800 SOFIA (ZARATE)| Documento: 5466333669 | Teléfono:" at bounding box center [331, 180] width 464 height 20
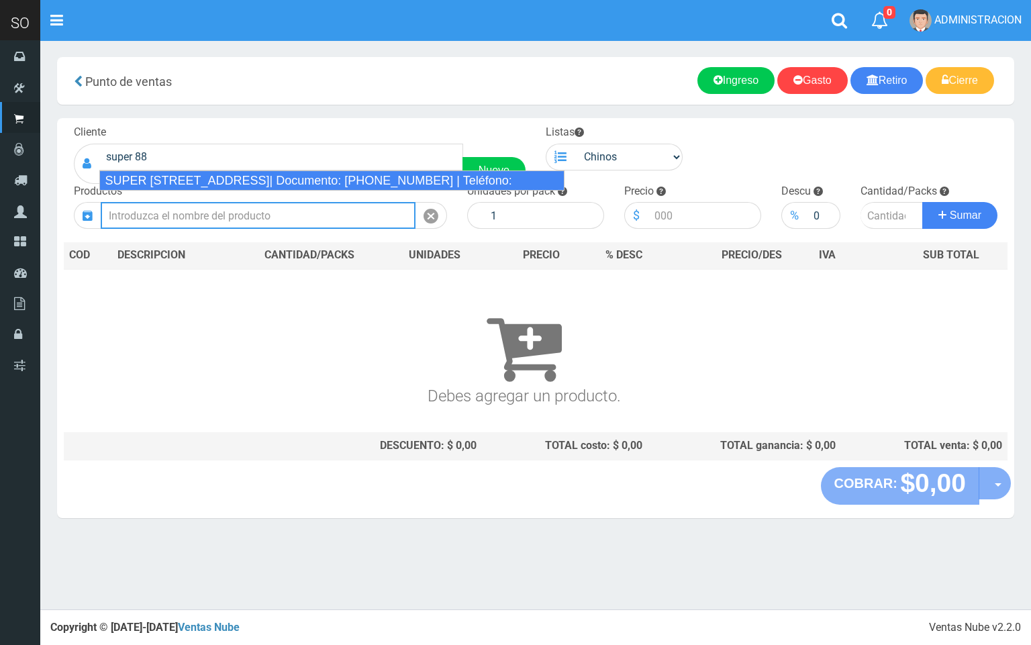
type input "SUPER 88 CALLE 32 2800 SOFIA (ZARATE)| Documento: 5466333669 | Teléfono:"
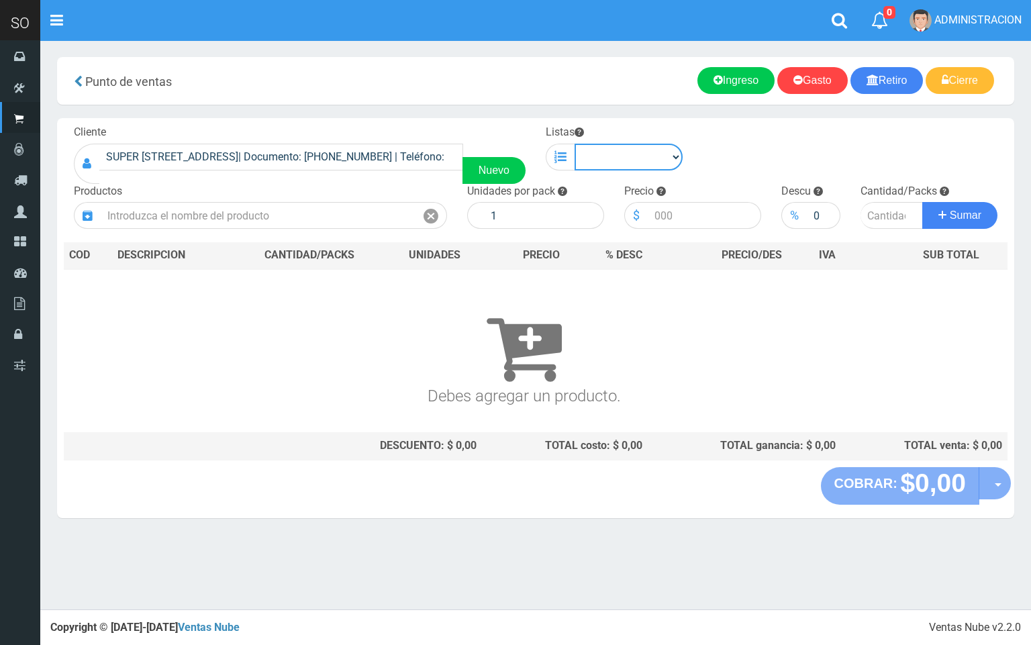
click at [629, 165] on select "Chinos . ." at bounding box center [629, 157] width 108 height 27
select select "1"
click at [575, 144] on select "Chinos . ." at bounding box center [629, 157] width 108 height 27
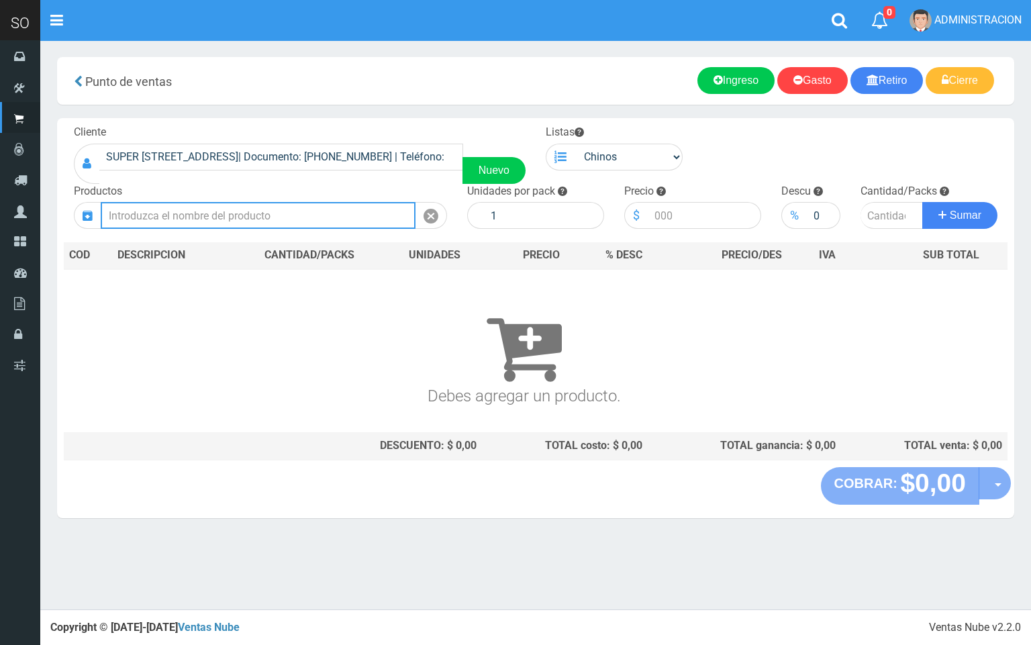
click at [248, 210] on input "text" at bounding box center [258, 215] width 315 height 27
drag, startPoint x: 179, startPoint y: 211, endPoint x: 89, endPoint y: 221, distance: 91.2
click at [89, 221] on div "rexona" at bounding box center [260, 215] width 373 height 27
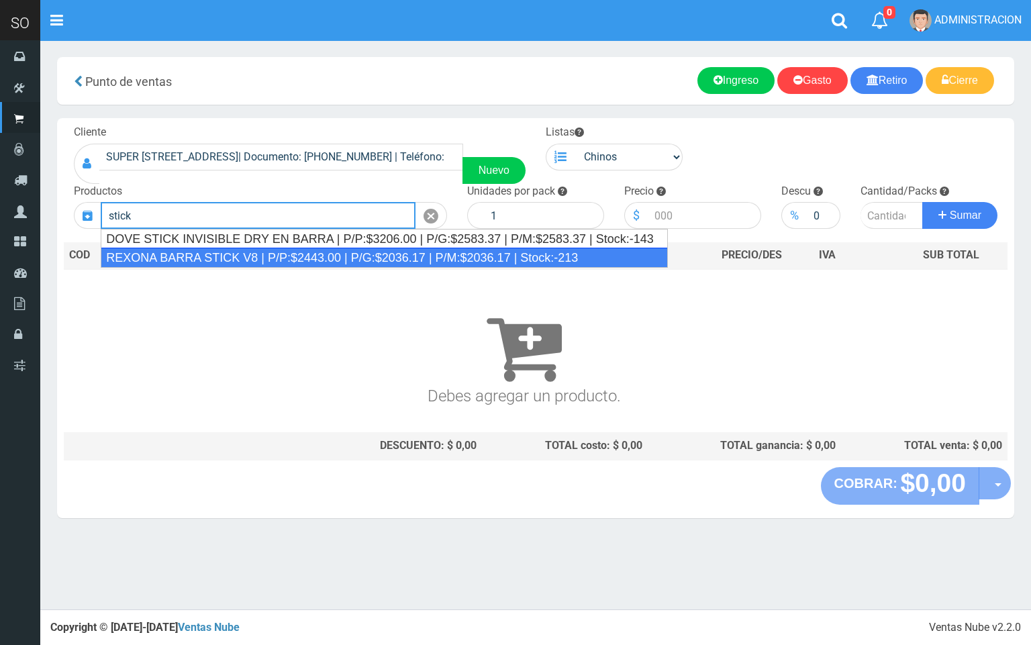
click at [141, 258] on div "REXONA BARRA STICK V8 | P/P:$2443.00 | P/G:$2036.17 | P/M:$2036.17 | Stock:-213" at bounding box center [384, 258] width 567 height 20
type input "REXONA BARRA STICK V8 | P/P:$2443.00 | P/G:$2036.17 | P/M:$2036.17 | Stock:-213"
type input "12"
type input "2443.00"
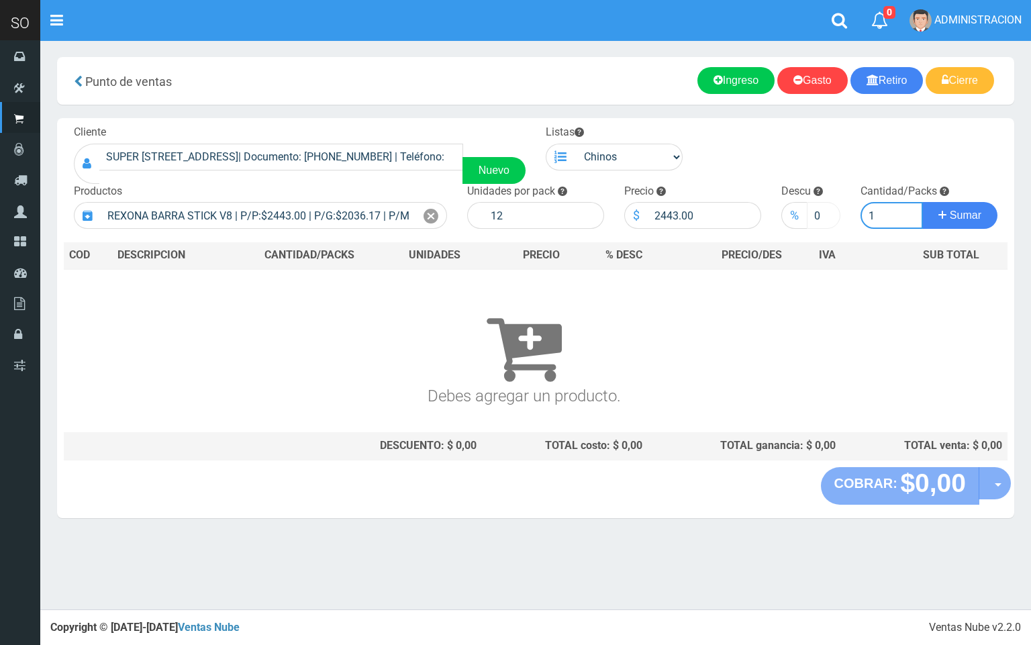
type input "1"
click at [922, 202] on button "Sumar" at bounding box center [959, 215] width 75 height 27
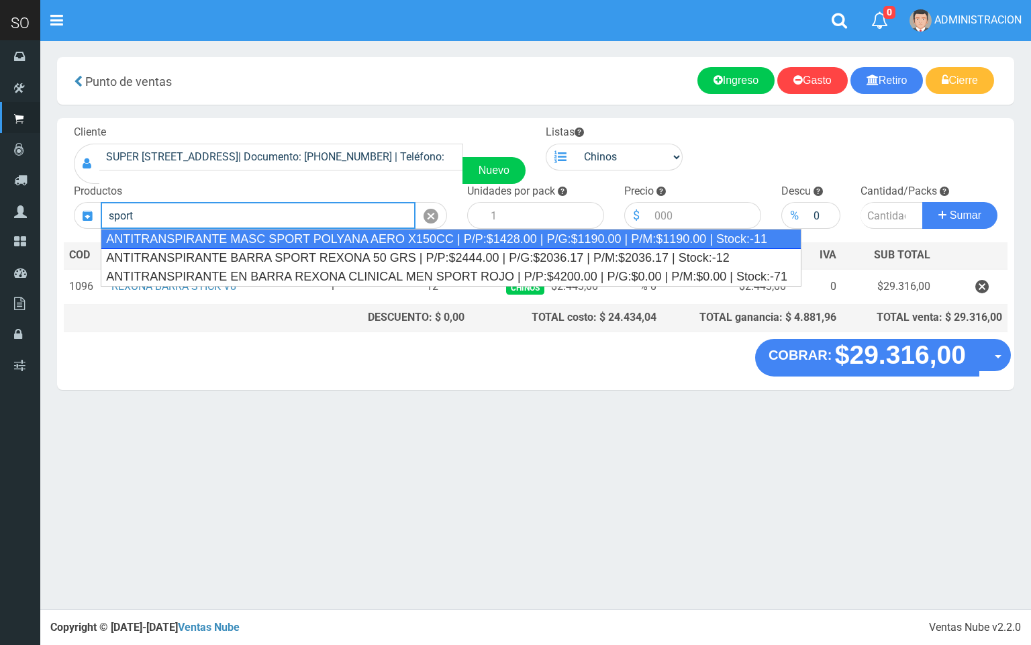
click at [287, 238] on div "ANTITRANSPIRANTE MASC SPORT POLYANA AERO X150CC | P/P:$1428.00 | P/G:$1190.00 |…" at bounding box center [451, 239] width 701 height 20
type input "ANTITRANSPIRANTE MASC SPORT POLYANA AERO X150CC | P/P:$1428.00 | P/G:$1190.00 |…"
type input "12"
type input "1428.00"
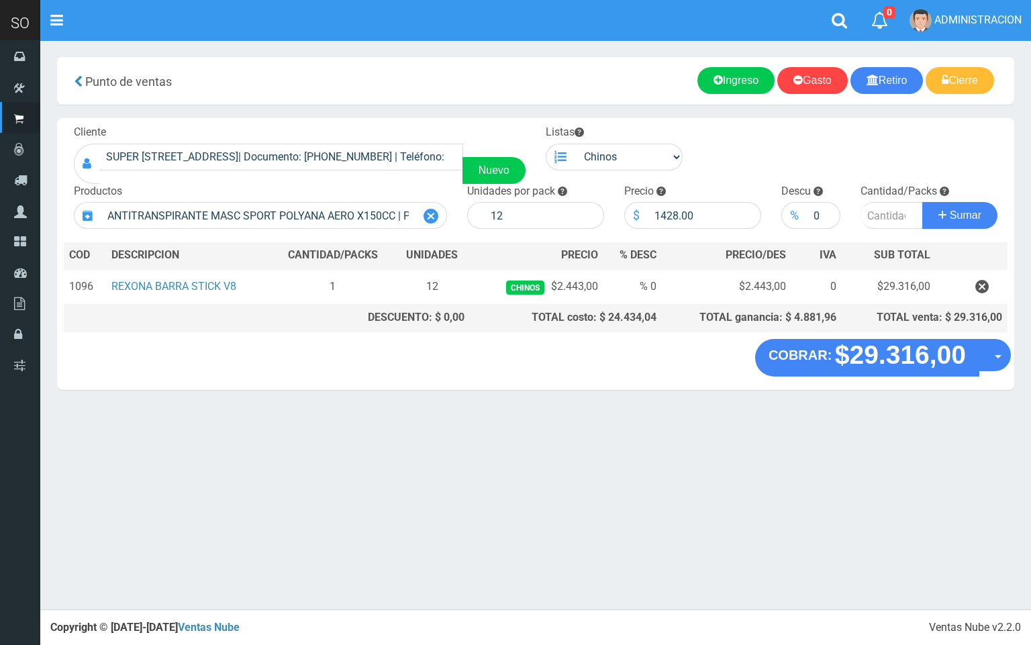
click at [425, 217] on icon at bounding box center [430, 216] width 15 height 19
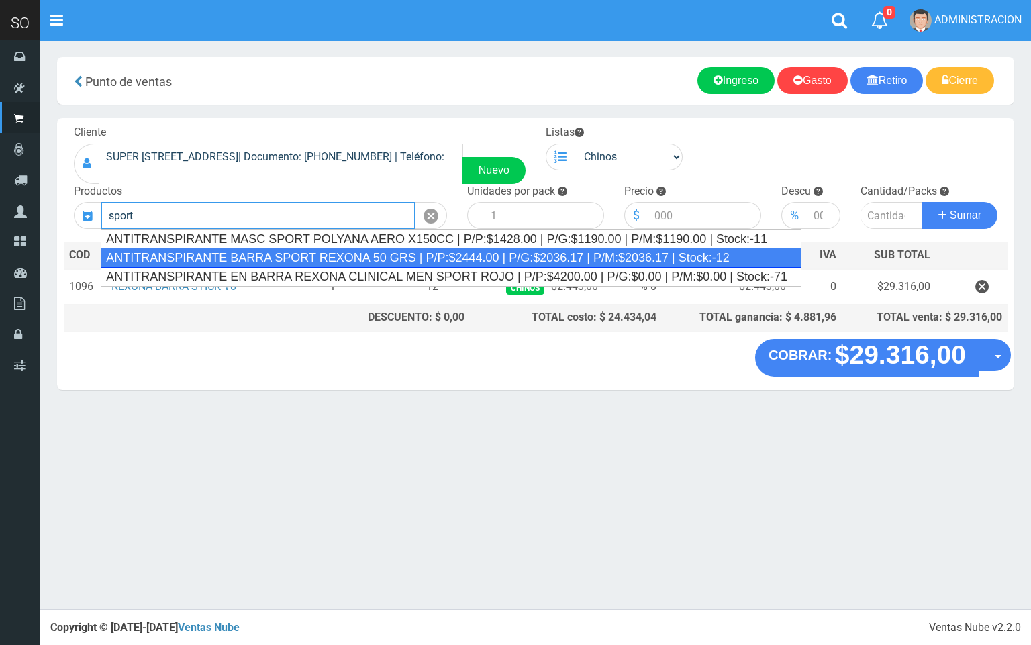
click at [373, 262] on div "ANTITRANSPIRANTE BARRA SPORT REXONA 50 GRS | P/P:$2444.00 | P/G:$2036.17 | P/M:…" at bounding box center [451, 258] width 701 height 20
type input "ANTITRANSPIRANTE BARRA SPORT REXONA 50 GRS | P/P:$2444.00 | P/G:$2036.17 | P/M:…"
type input "12"
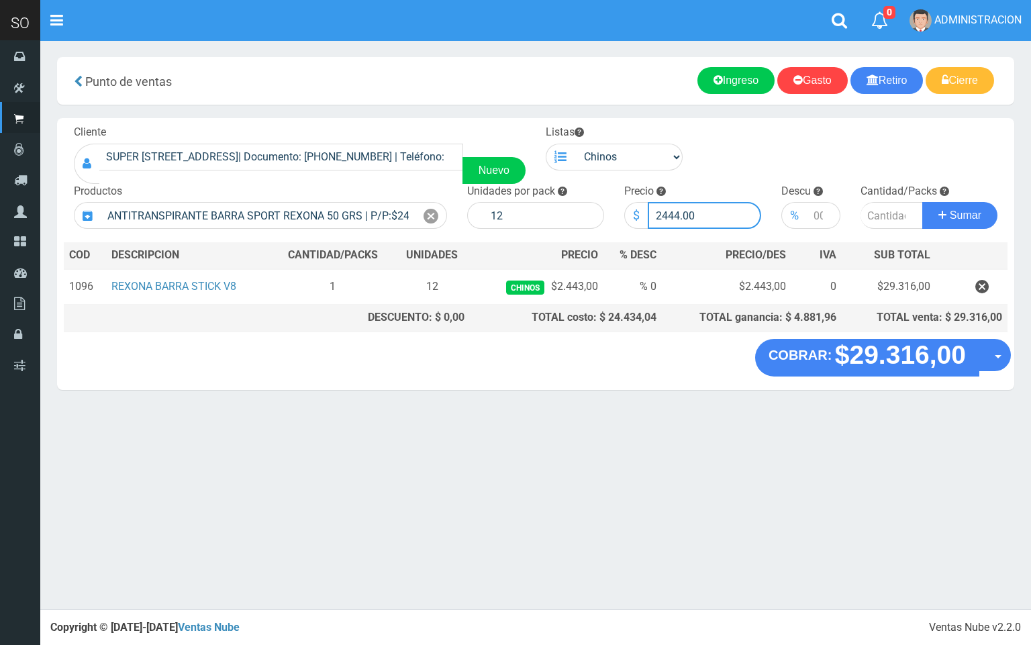
click at [681, 209] on input "2444.00" at bounding box center [704, 215] width 113 height 27
type input "2443.00"
click at [870, 211] on input "number" at bounding box center [891, 215] width 63 height 27
type input "1"
click at [922, 202] on button "Sumar" at bounding box center [959, 215] width 75 height 27
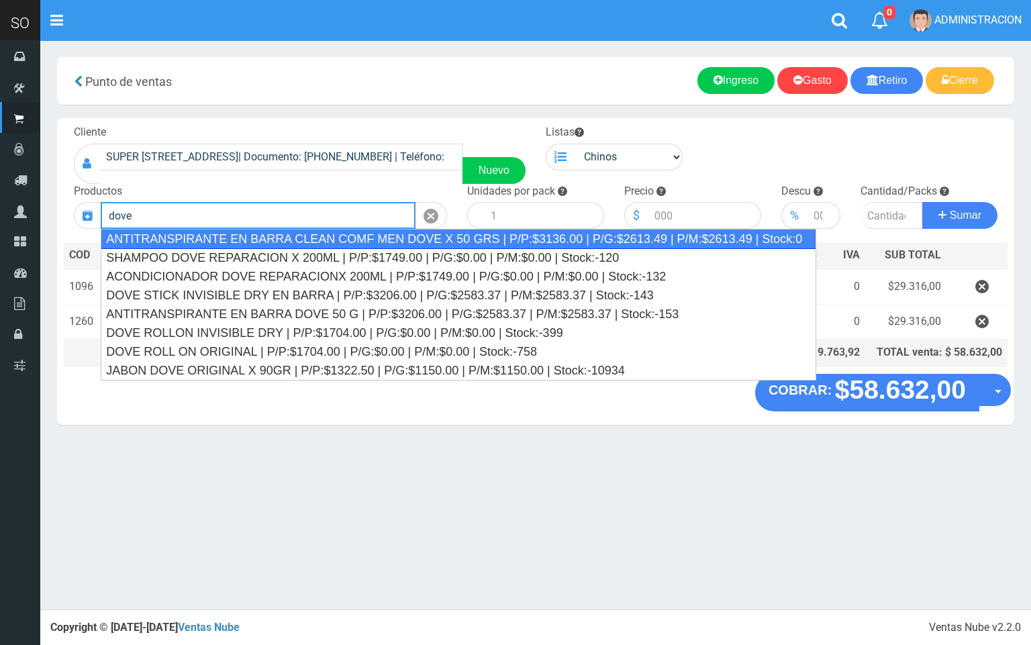
click at [232, 236] on div "ANTITRANSPIRANTE EN BARRA CLEAN COMF MEN DOVE X 50 GRS | P/P:$3136.00 | P/G:$26…" at bounding box center [458, 239] width 715 height 20
type input "ANTITRANSPIRANTE EN BARRA CLEAN COMF MEN DOVE X 50 GRS | P/P:$3136.00 | P/G:$26…"
type input "12"
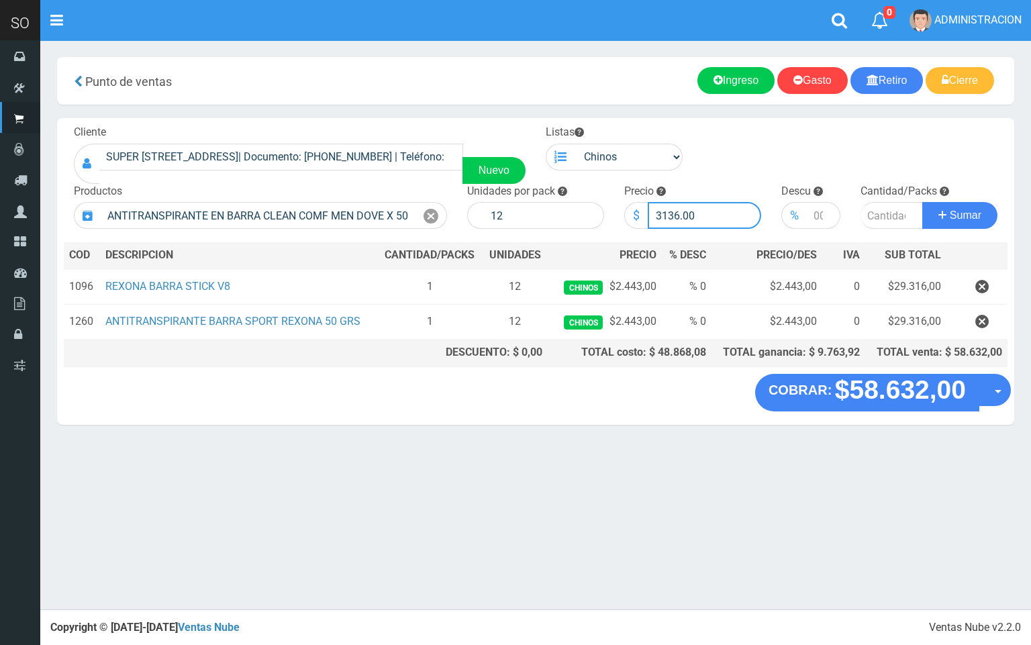
click at [677, 215] on input "3136.00" at bounding box center [704, 215] width 113 height 27
drag, startPoint x: 668, startPoint y: 213, endPoint x: 679, endPoint y: 213, distance: 10.1
click at [679, 213] on input "3136.00" at bounding box center [704, 215] width 113 height 27
type input "3113.00"
click at [876, 205] on input "number" at bounding box center [891, 215] width 63 height 27
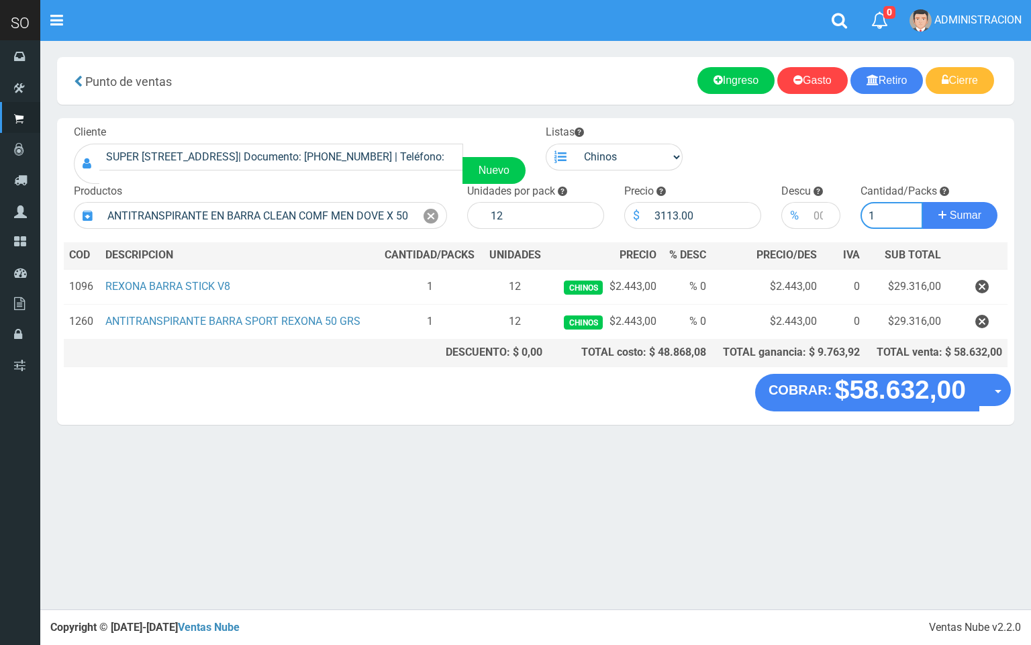
type input "1"
click at [922, 202] on button "Sumar" at bounding box center [959, 215] width 75 height 27
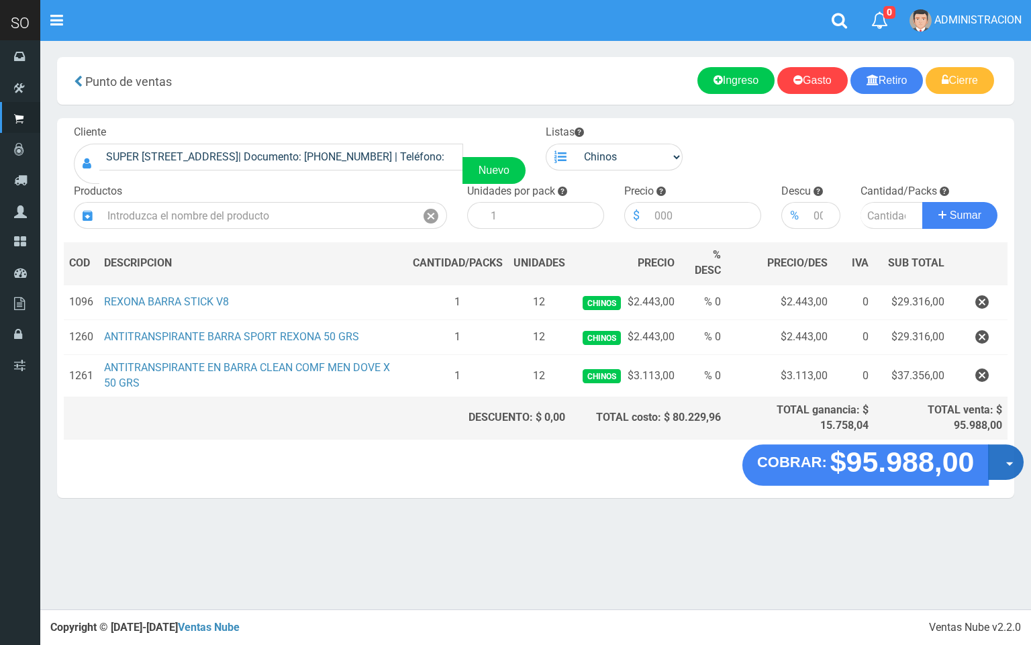
click at [1001, 473] on button "Opciones" at bounding box center [1006, 463] width 36 height 36
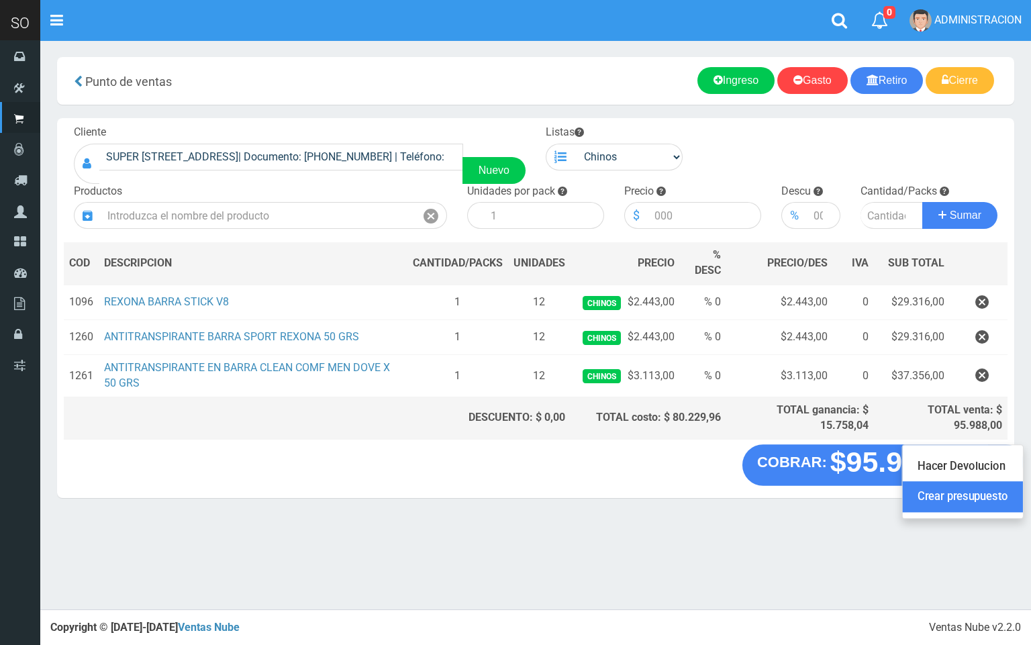
click at [991, 492] on link "Crear presupuesto" at bounding box center [963, 497] width 120 height 31
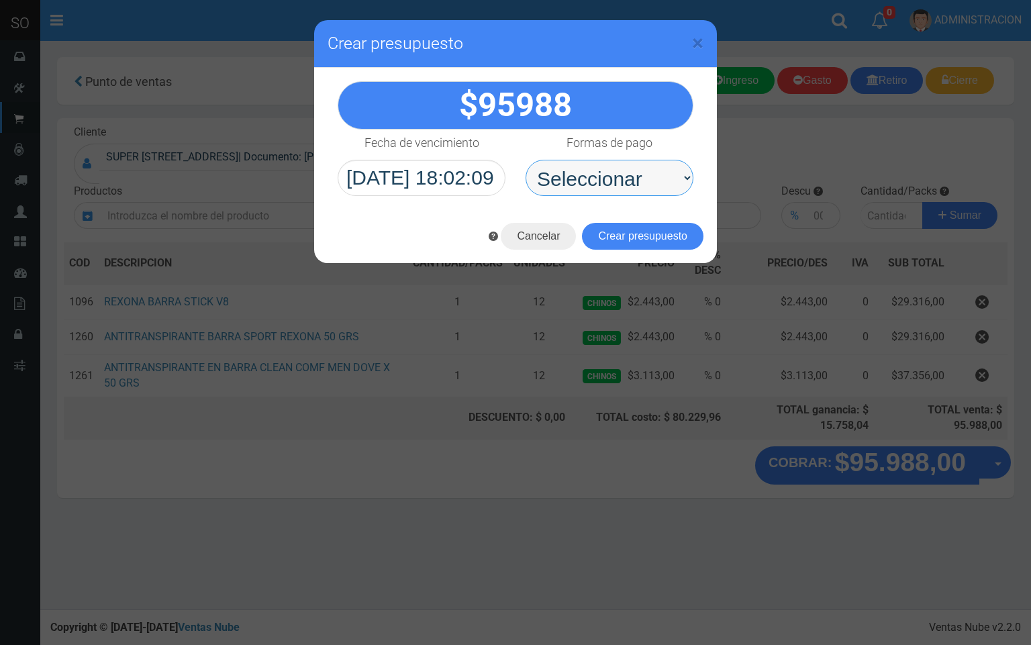
click at [649, 181] on select "Seleccionar Efectivo Tarjeta de Crédito Depósito Débito" at bounding box center [610, 178] width 168 height 36
select select "Efectivo"
click at [526, 160] on select "Seleccionar Efectivo Tarjeta de Crédito Depósito Débito" at bounding box center [610, 178] width 168 height 36
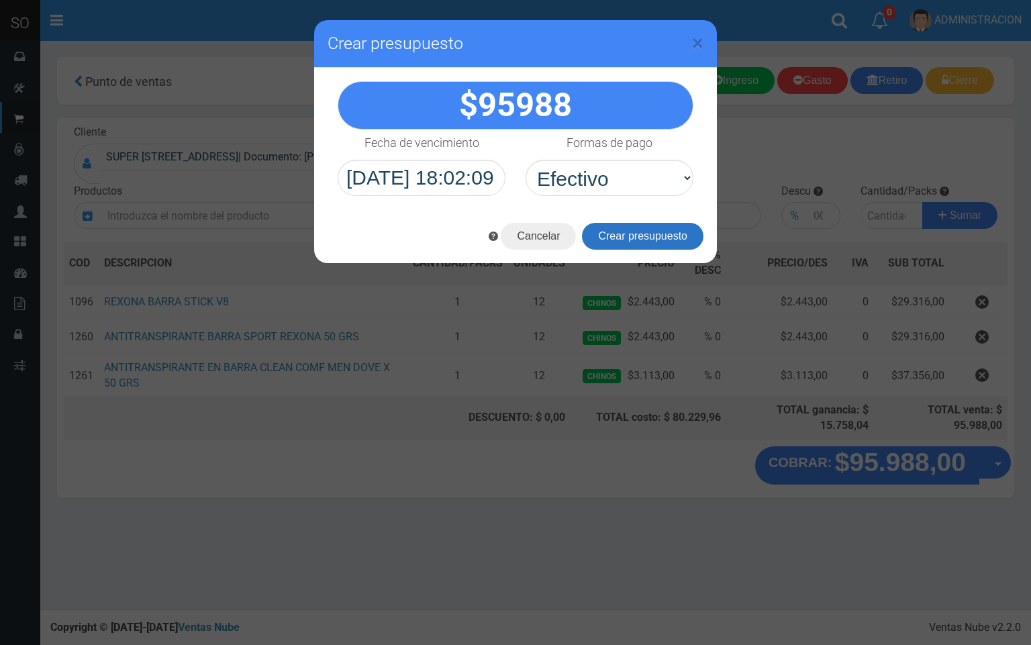
click at [658, 234] on button "Crear presupuesto" at bounding box center [642, 236] width 121 height 27
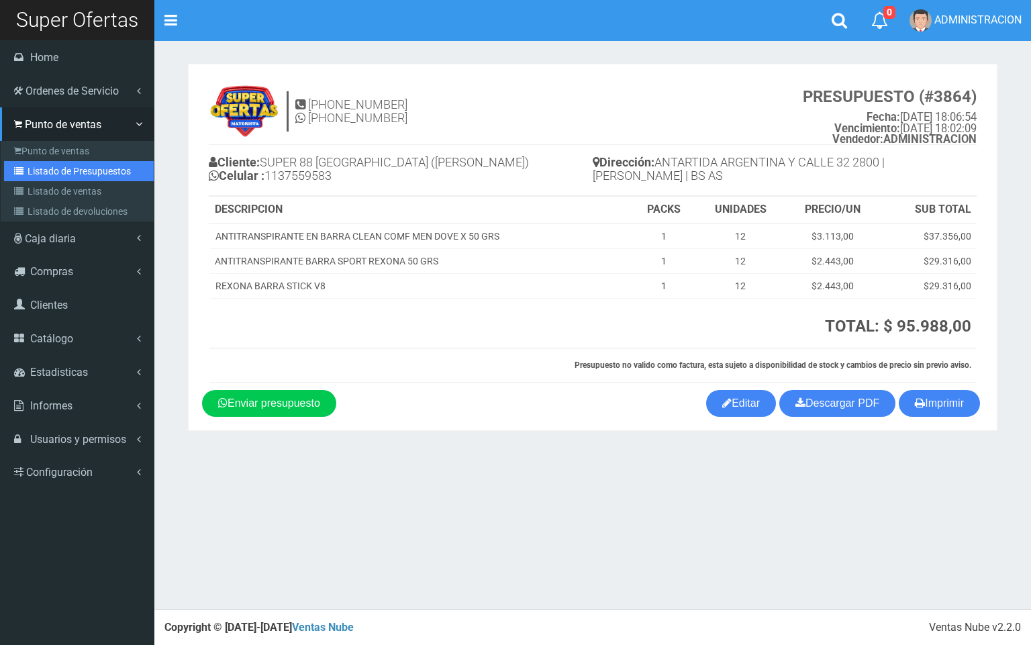
click at [70, 173] on link "Listado de Presupuestos" at bounding box center [79, 171] width 150 height 20
